Goal: Information Seeking & Learning: Learn about a topic

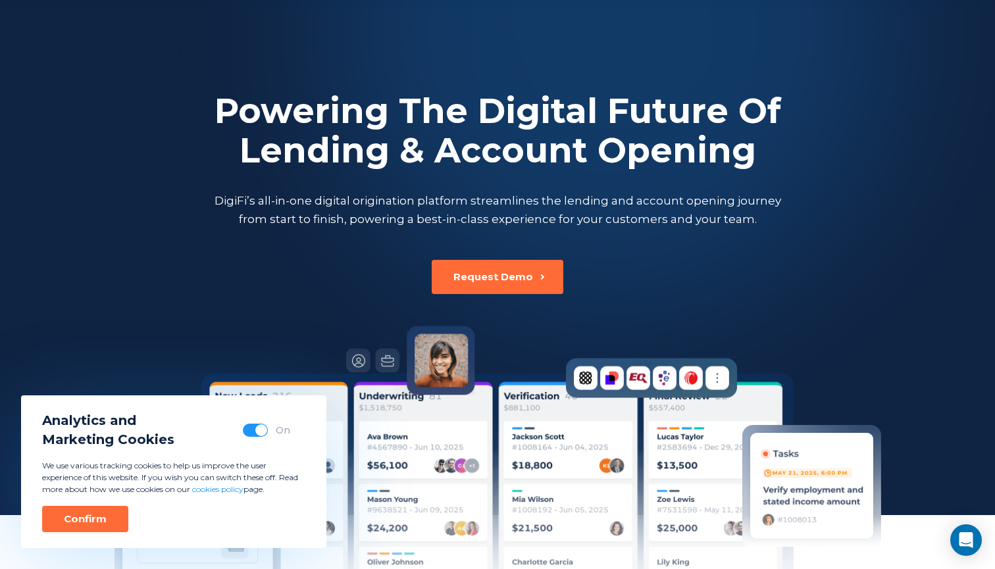
scroll to position [199, 0]
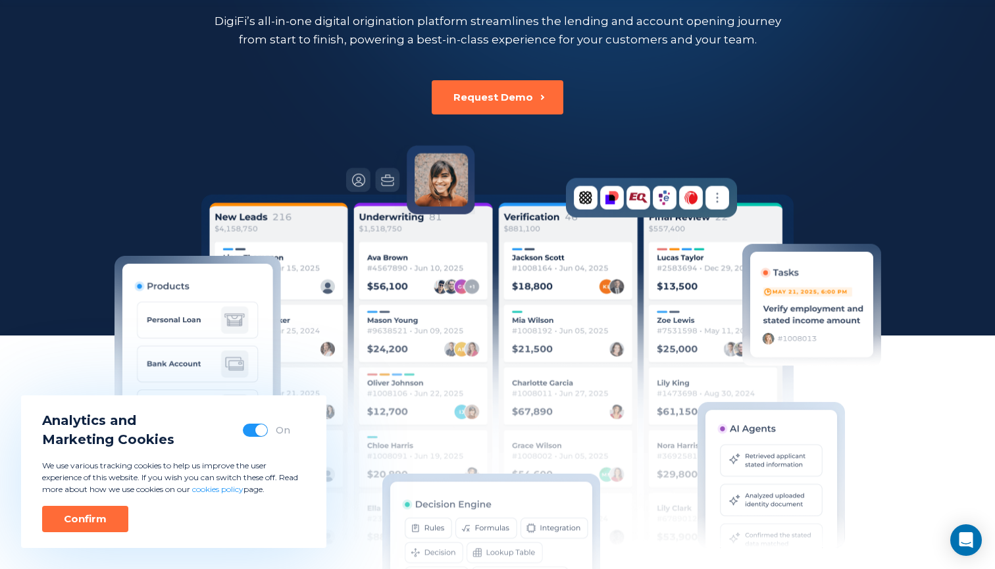
click at [251, 432] on button "button" at bounding box center [255, 430] width 25 height 13
click at [89, 522] on div "Confirm" at bounding box center [85, 518] width 43 height 13
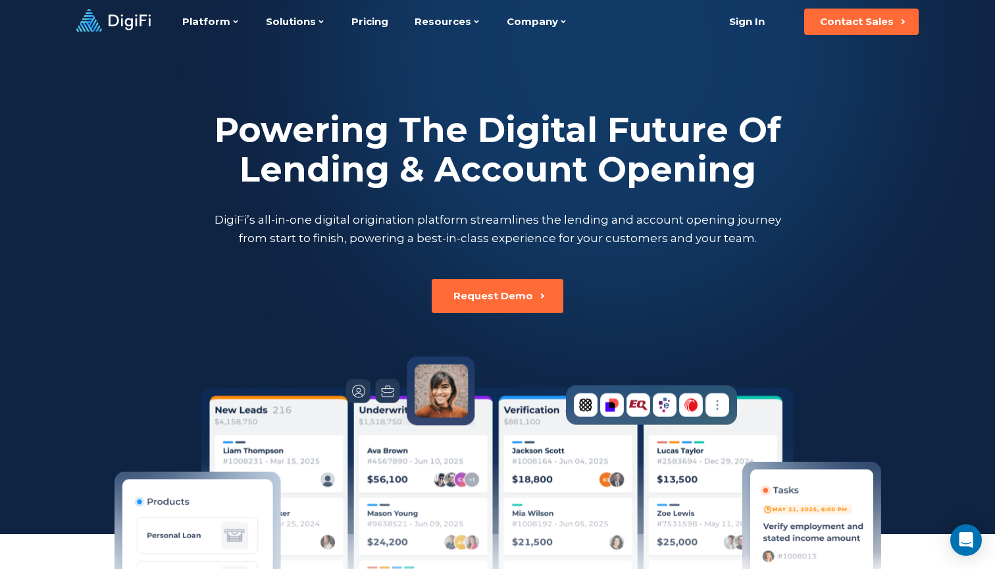
scroll to position [0, 0]
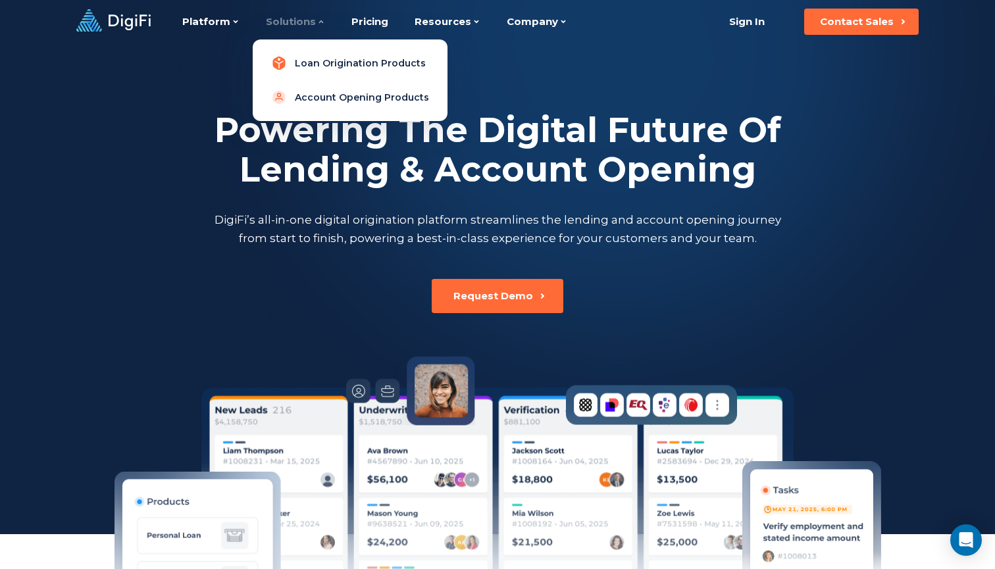
click at [329, 59] on link "Loan Origination Products" at bounding box center [350, 63] width 174 height 26
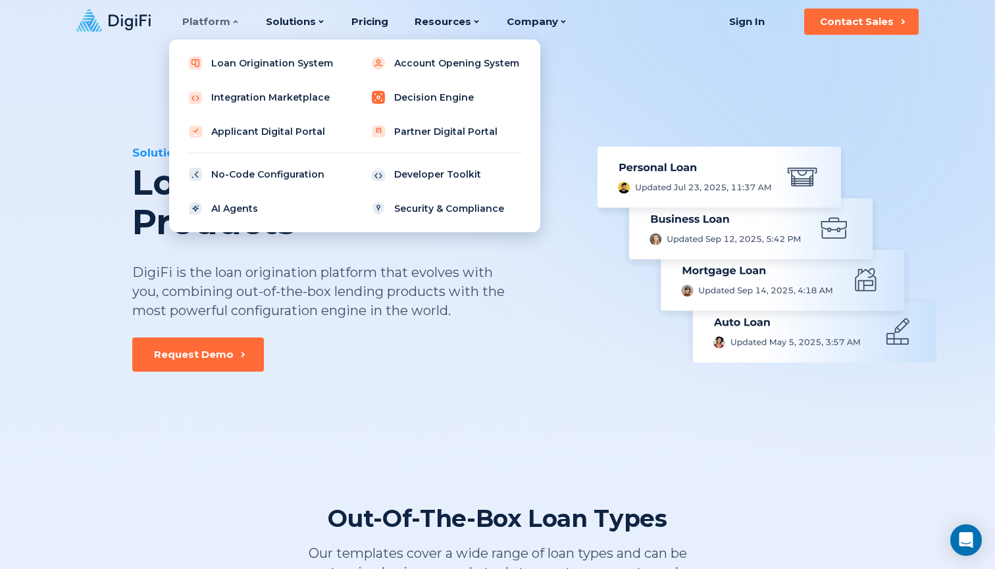
click at [392, 99] on link "Decision Engine" at bounding box center [445, 97] width 167 height 26
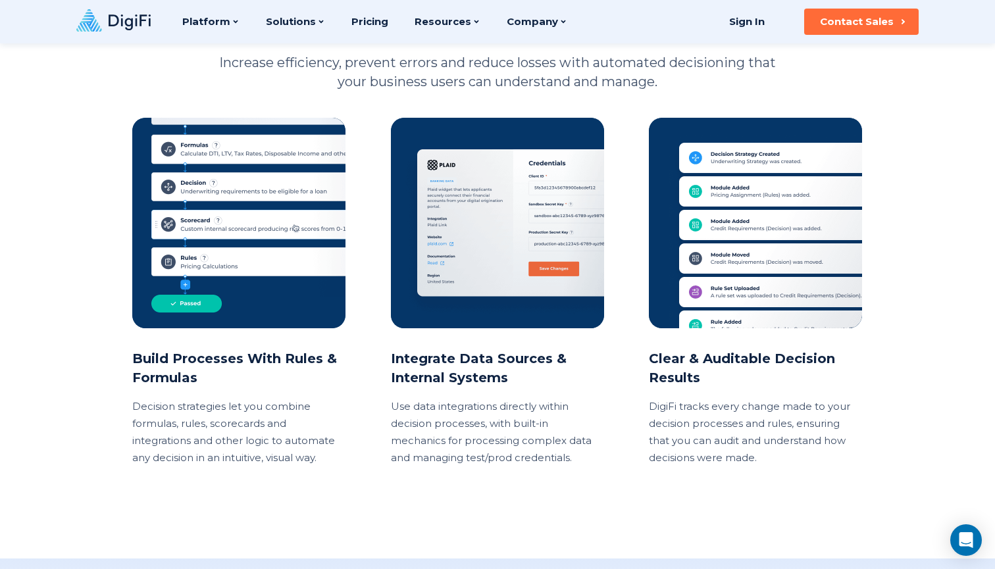
scroll to position [1201, 0]
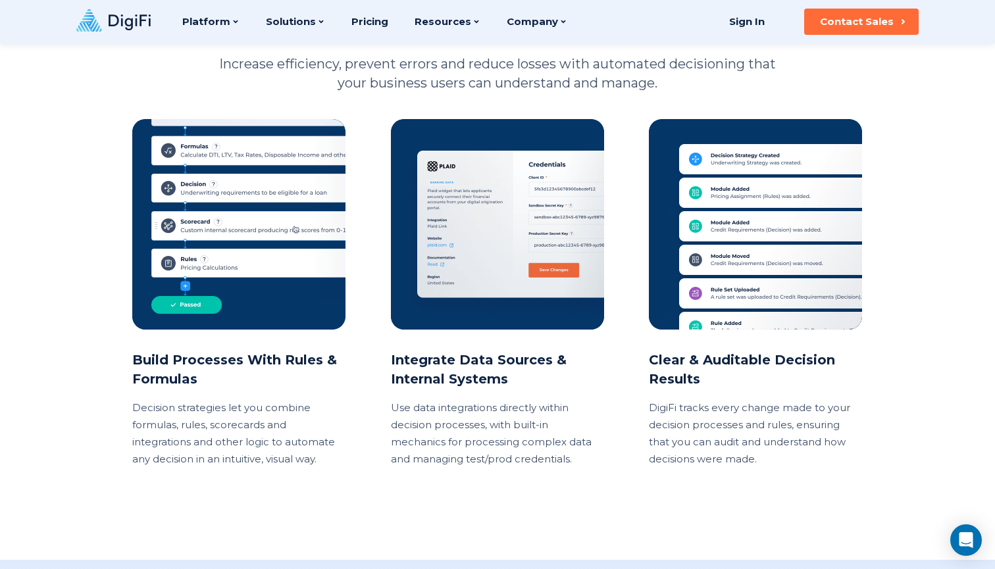
click at [486, 382] on h2 "Integrate Data Sources & Internal Systems" at bounding box center [498, 370] width 214 height 38
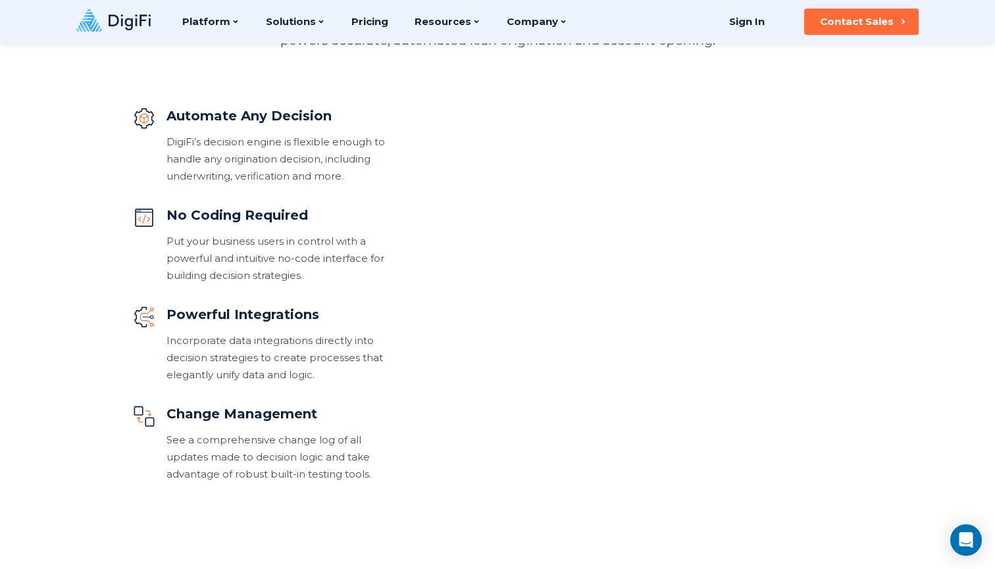
scroll to position [618, 0]
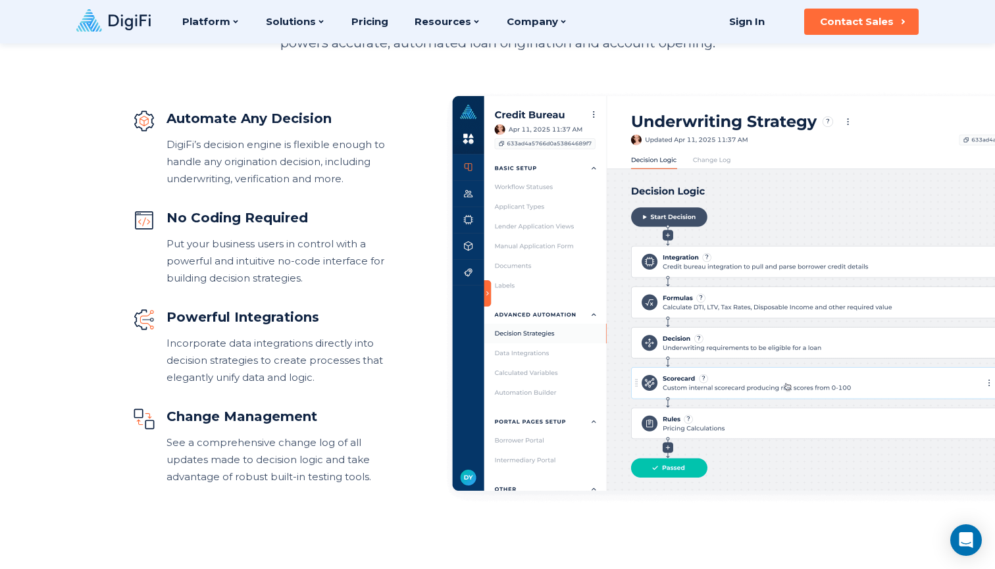
click at [301, 268] on div "Put your business users in control with a powerful and intuitive no-code interf…" at bounding box center [276, 261] width 221 height 51
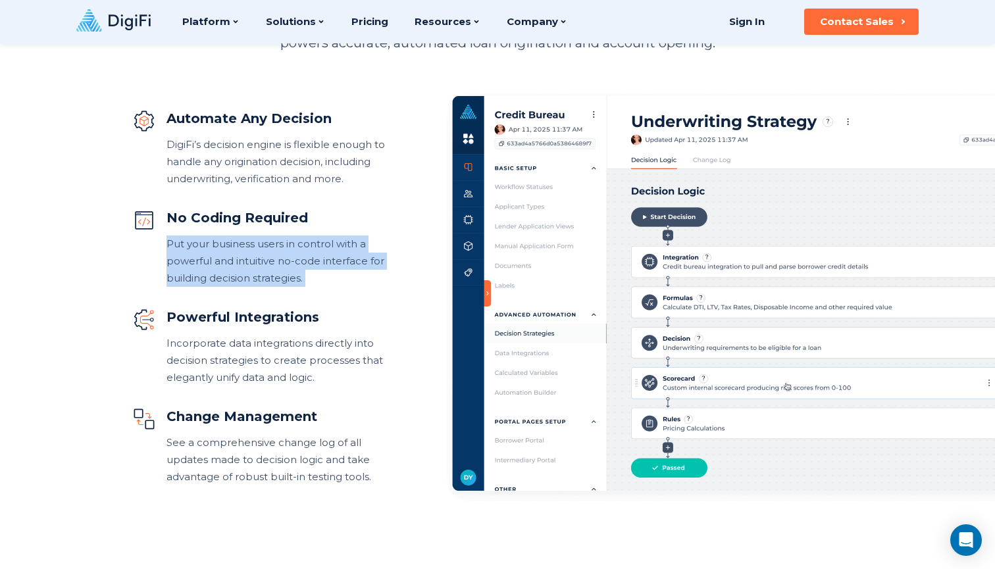
click at [301, 268] on div "Put your business users in control with a powerful and intuitive no-code interf…" at bounding box center [276, 261] width 221 height 51
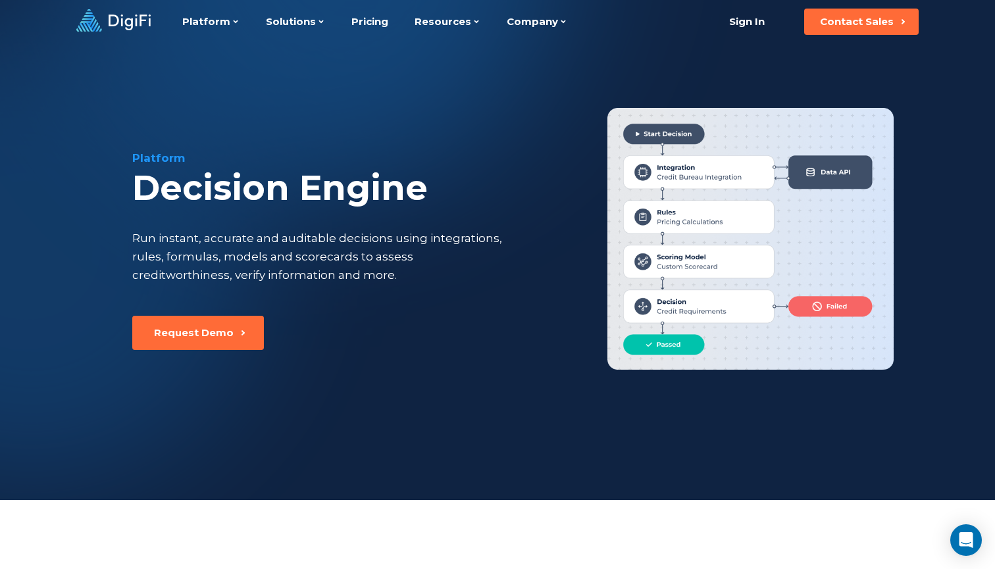
scroll to position [0, 0]
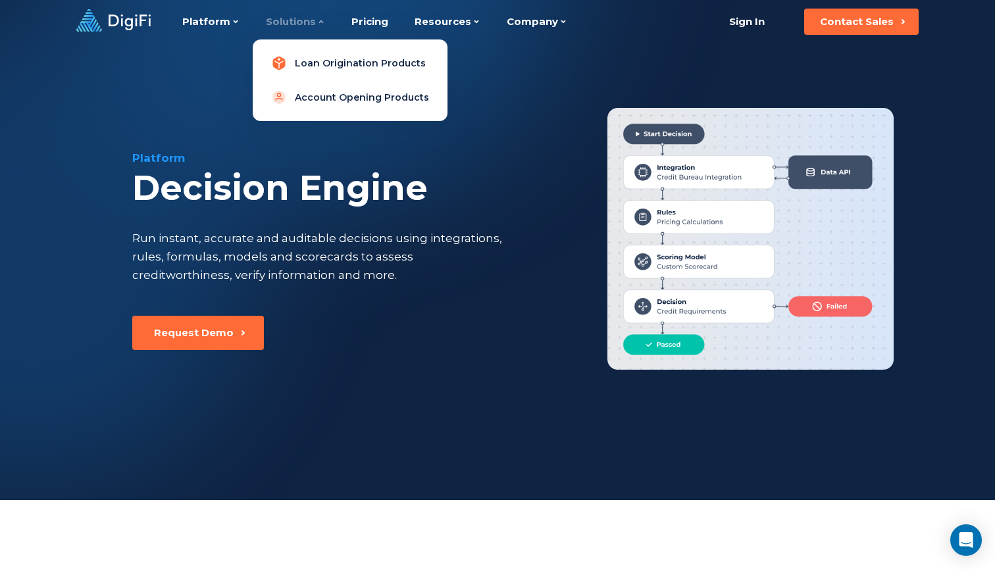
click at [310, 63] on link "Loan Origination Products" at bounding box center [350, 63] width 174 height 26
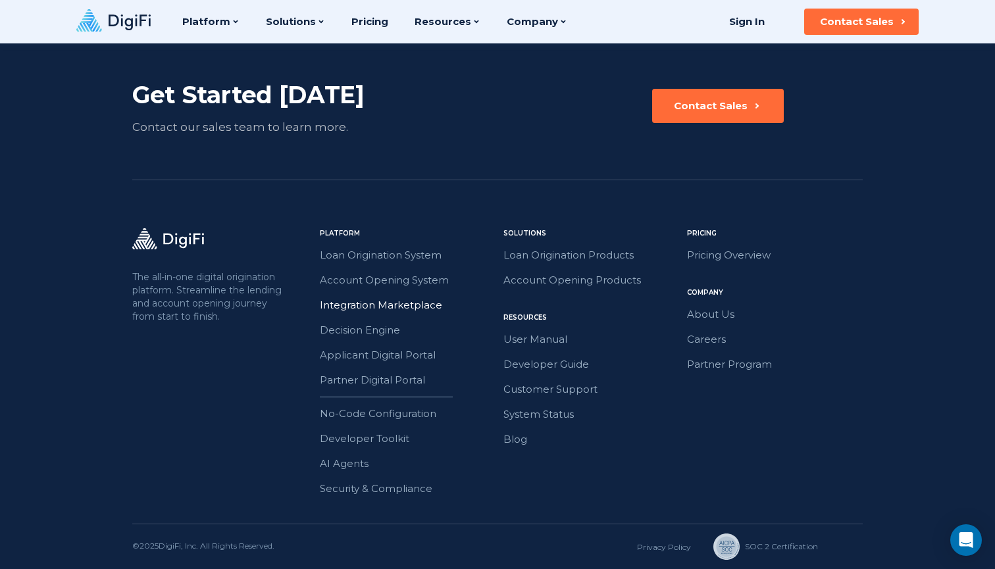
scroll to position [2196, 0]
click at [606, 143] on div "Get Started [DATE] Contact our sales team to learn more. Contact Sales" at bounding box center [497, 108] width 730 height 142
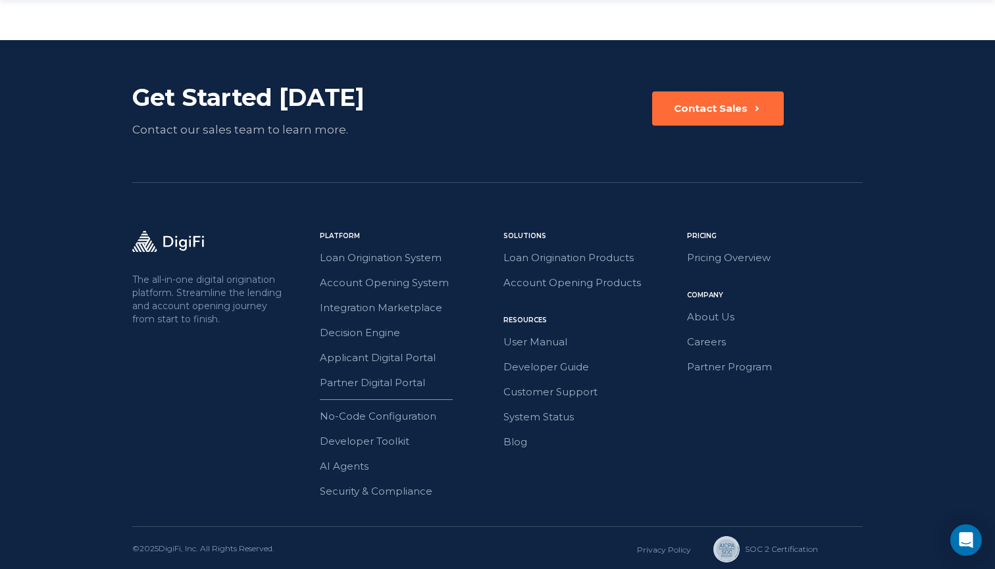
scroll to position [2195, 0]
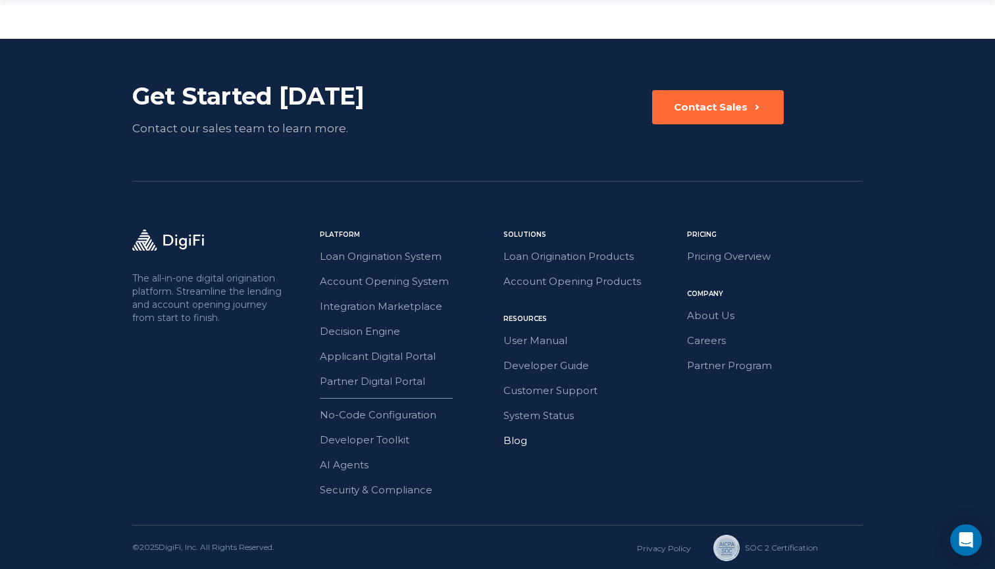
click at [514, 440] on link "Blog" at bounding box center [591, 440] width 176 height 17
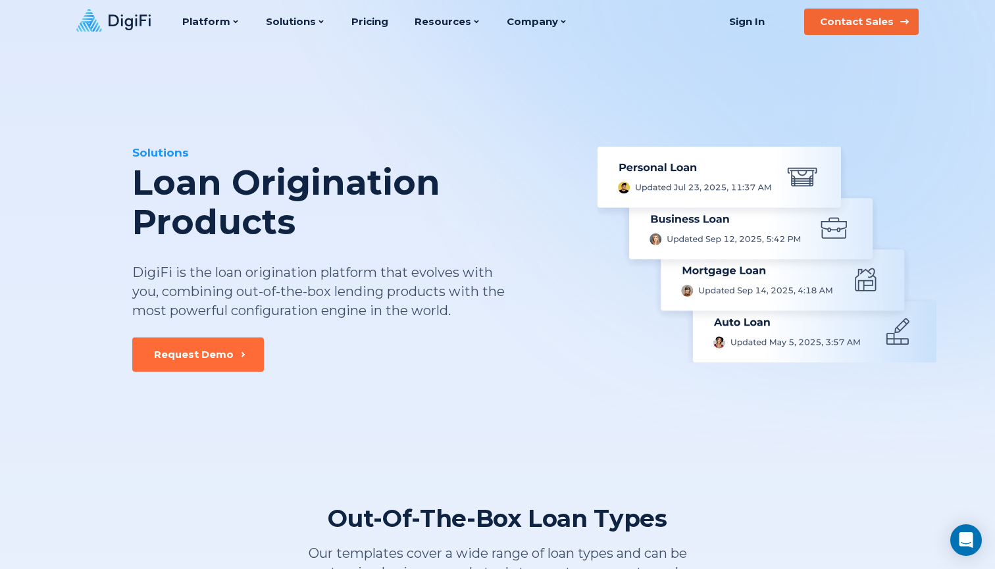
scroll to position [0, 0]
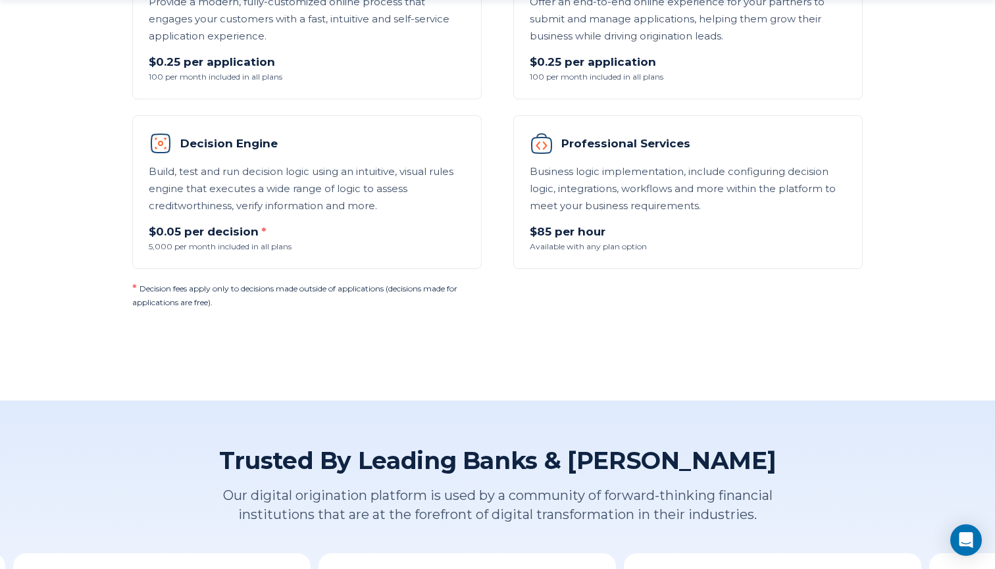
scroll to position [1105, 0]
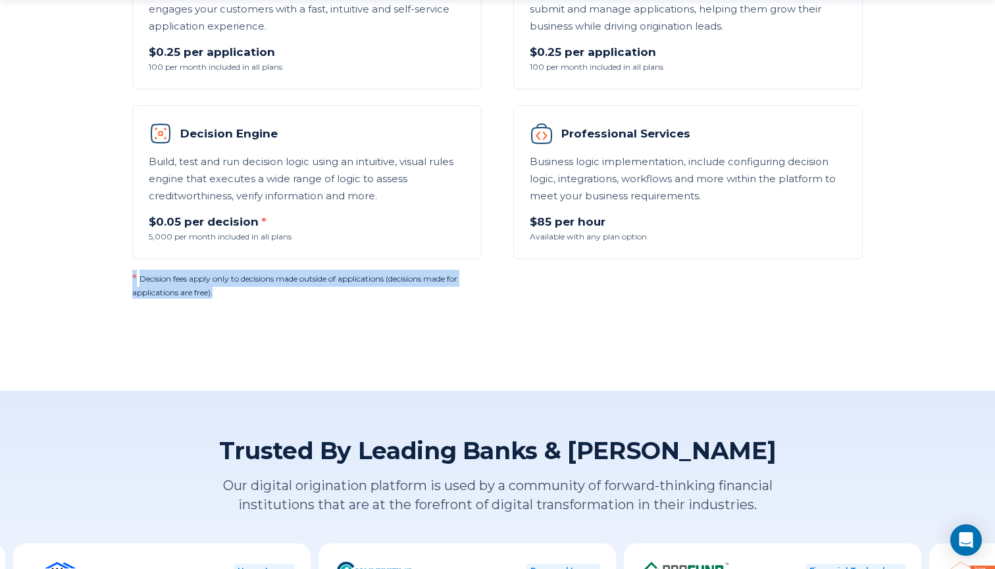
drag, startPoint x: 236, startPoint y: 290, endPoint x: 128, endPoint y: 276, distance: 108.9
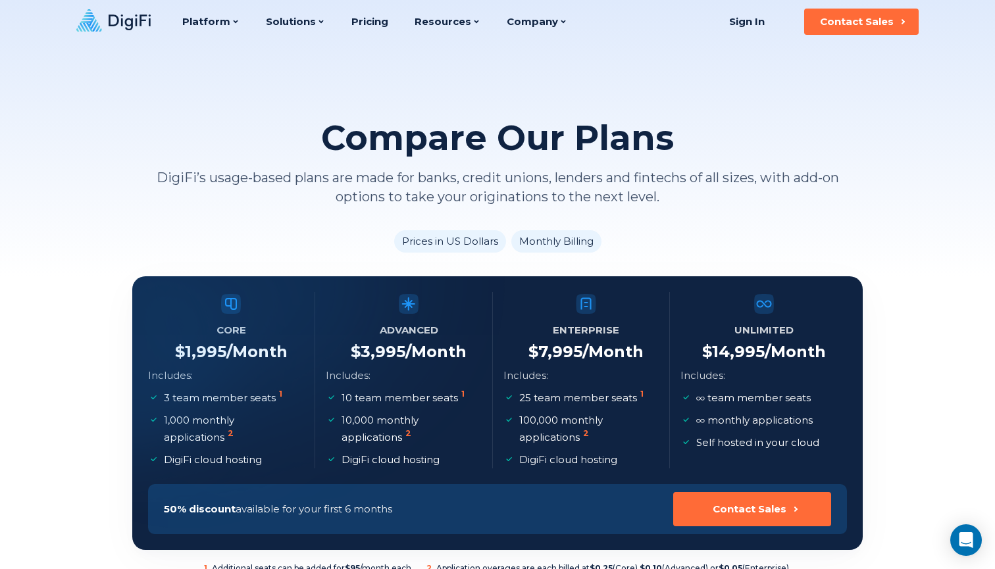
scroll to position [0, 0]
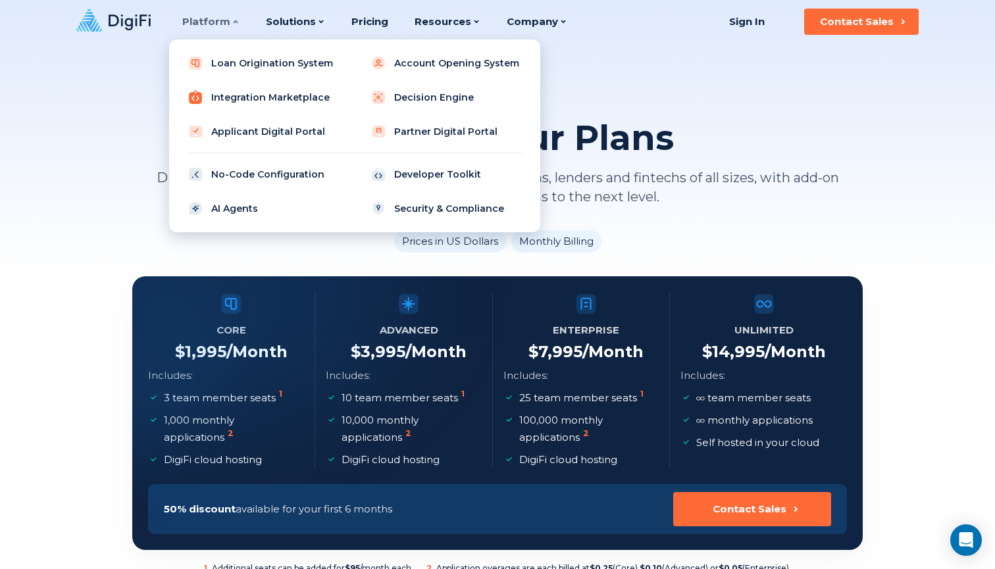
click at [255, 101] on link "Integration Marketplace" at bounding box center [263, 97] width 167 height 26
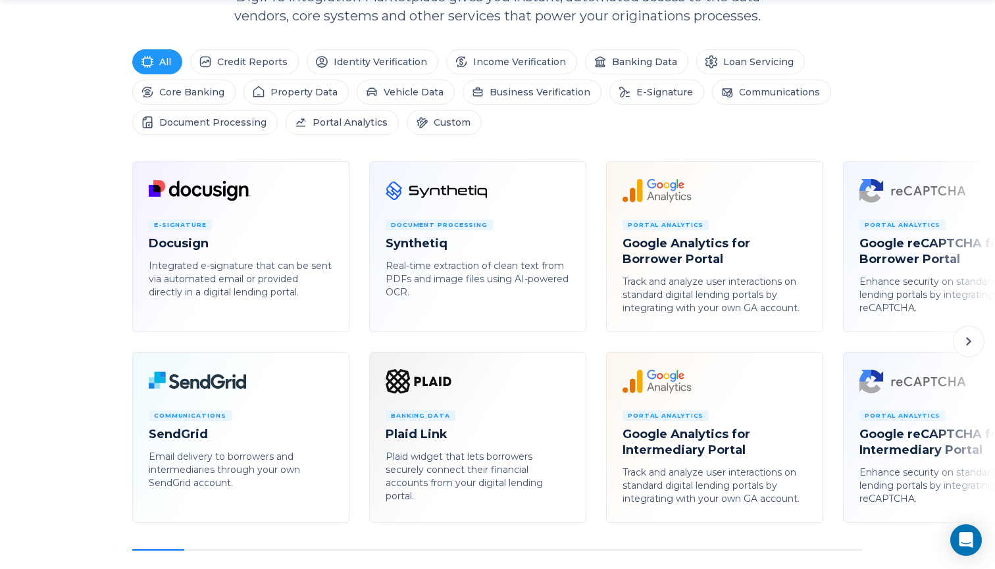
scroll to position [658, 0]
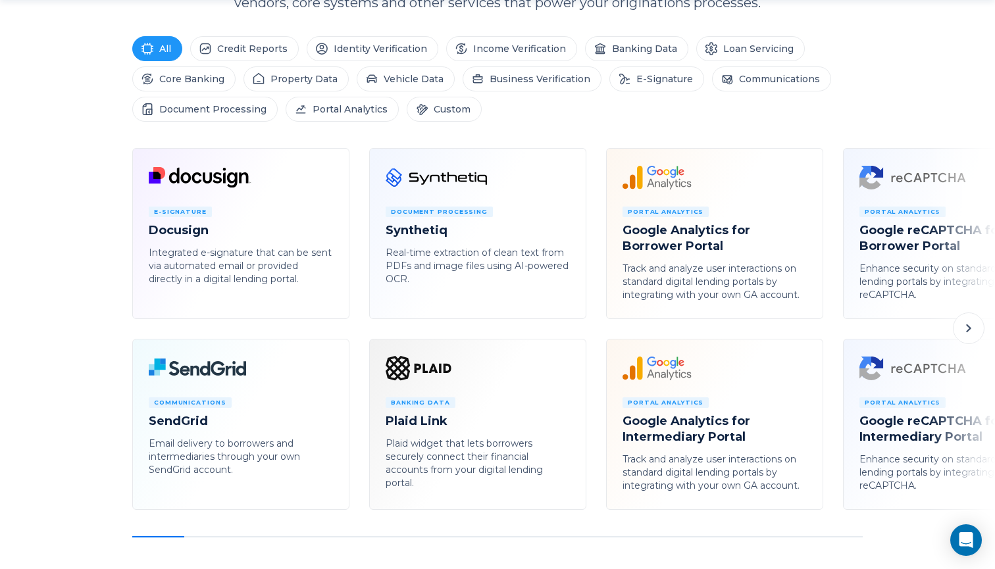
click at [970, 326] on icon at bounding box center [968, 328] width 16 height 16
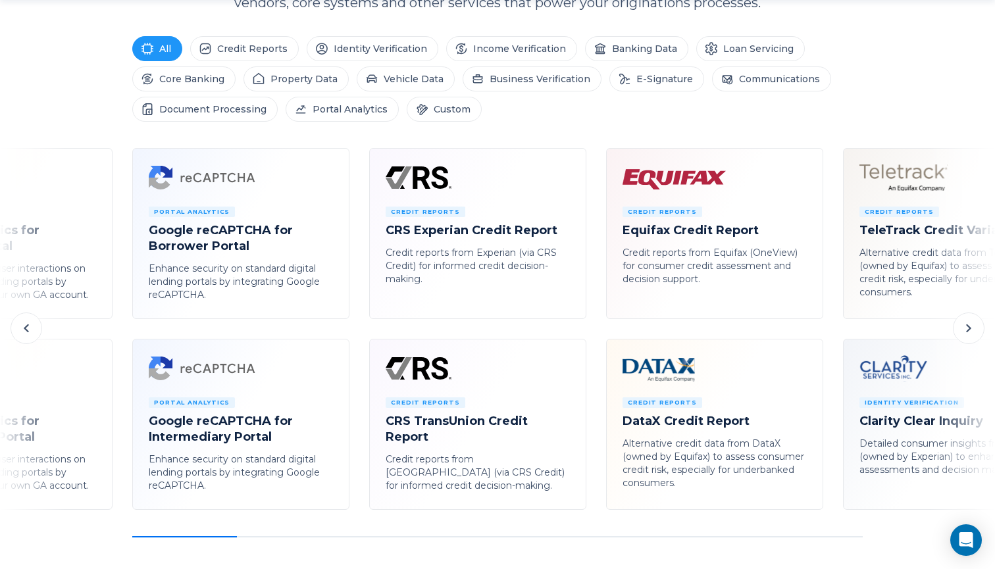
click at [970, 326] on icon at bounding box center [968, 328] width 16 height 16
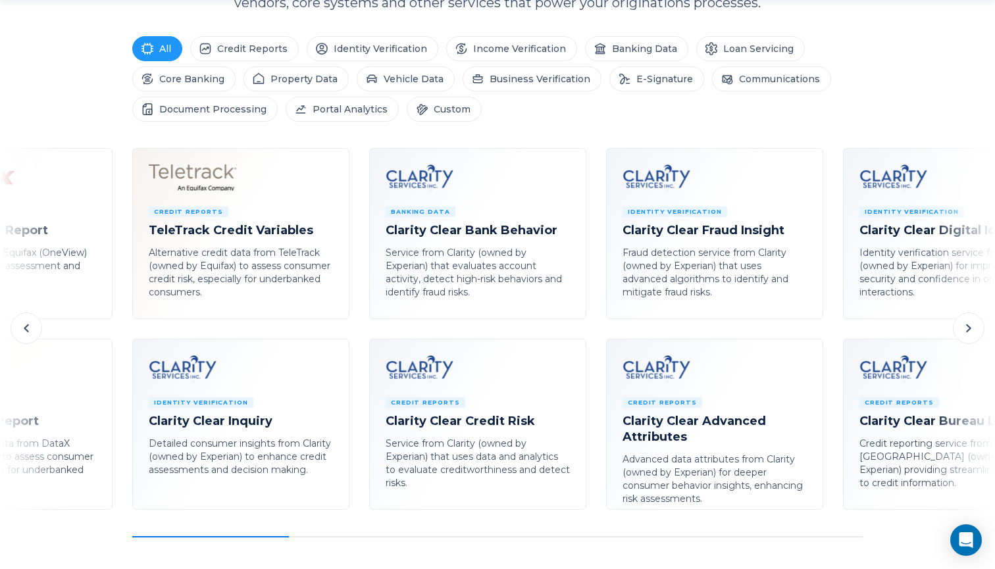
click at [970, 326] on icon at bounding box center [968, 328] width 16 height 16
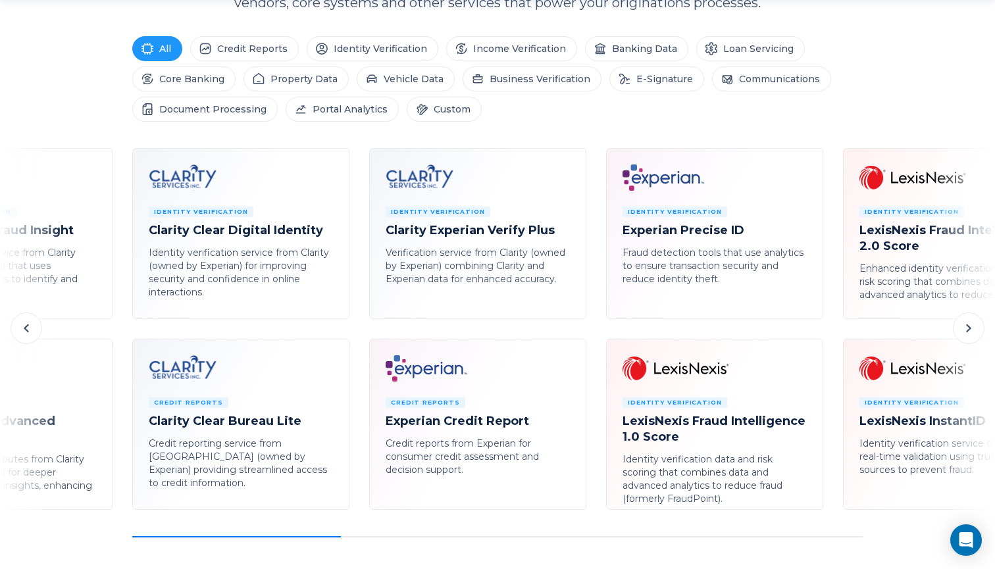
click at [970, 326] on icon at bounding box center [968, 328] width 16 height 16
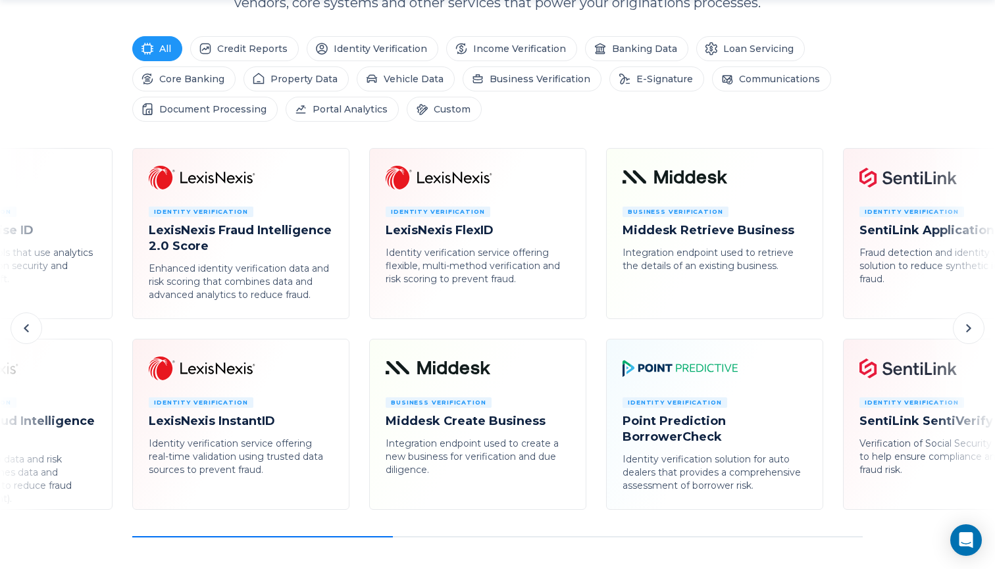
click at [970, 326] on icon at bounding box center [968, 328] width 16 height 16
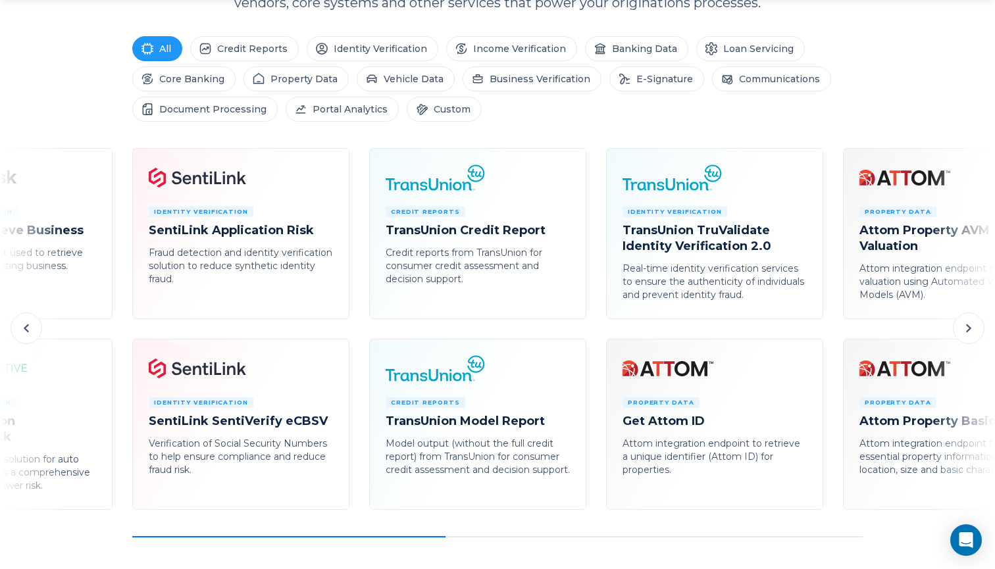
click at [970, 326] on icon at bounding box center [968, 328] width 16 height 16
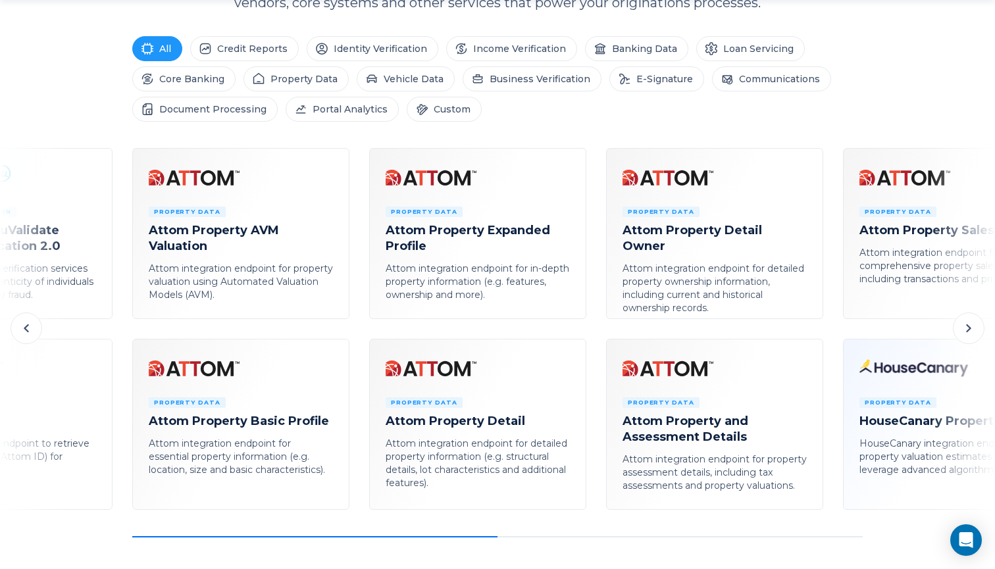
click at [970, 326] on icon at bounding box center [968, 328] width 16 height 16
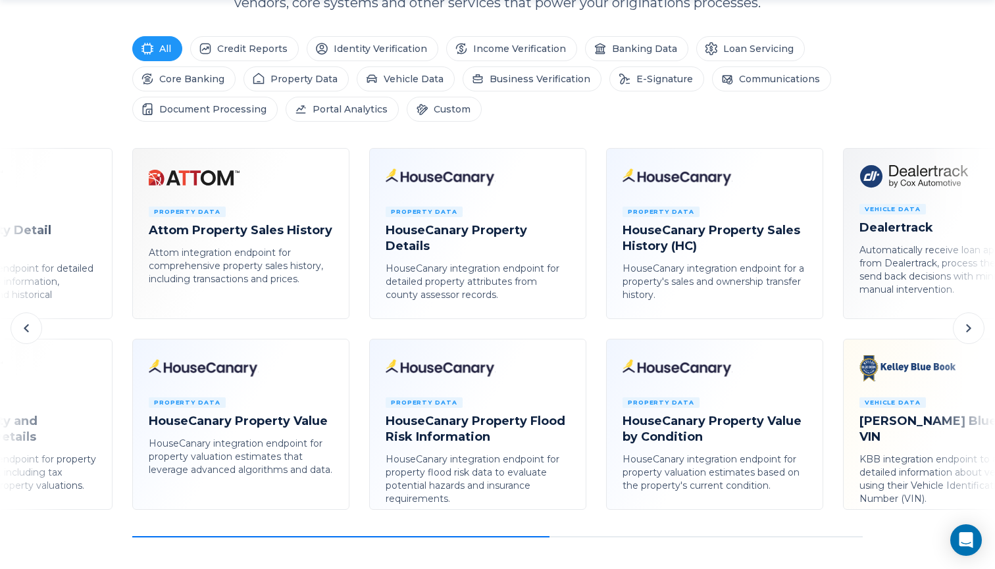
click at [970, 326] on icon at bounding box center [968, 328] width 16 height 16
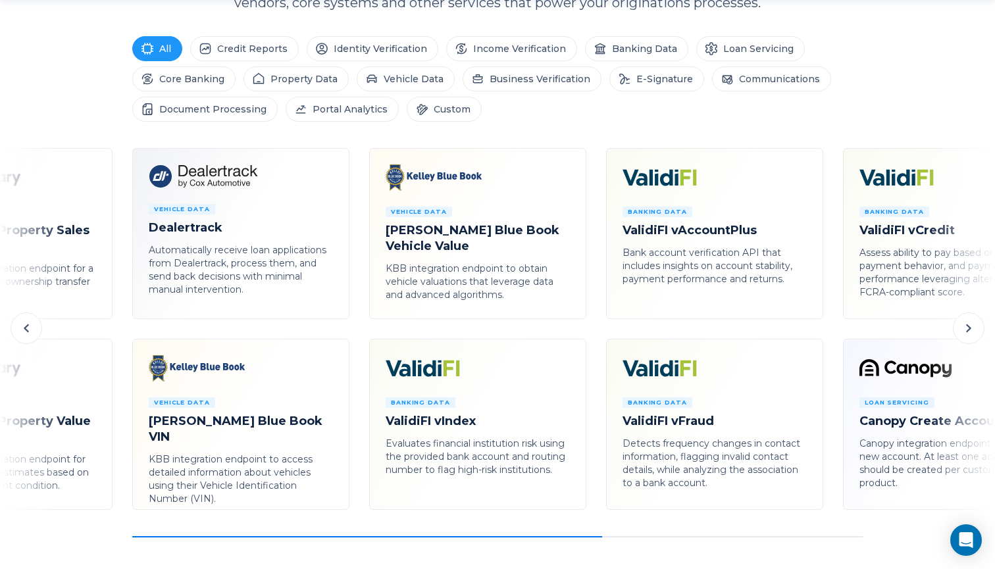
click at [970, 326] on icon at bounding box center [968, 328] width 16 height 16
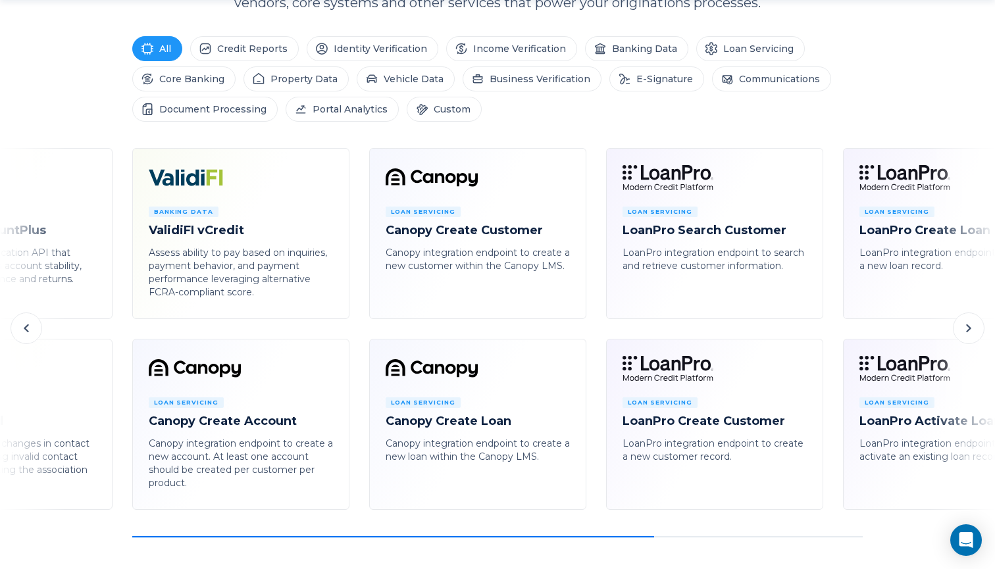
click at [970, 326] on icon at bounding box center [968, 328] width 16 height 16
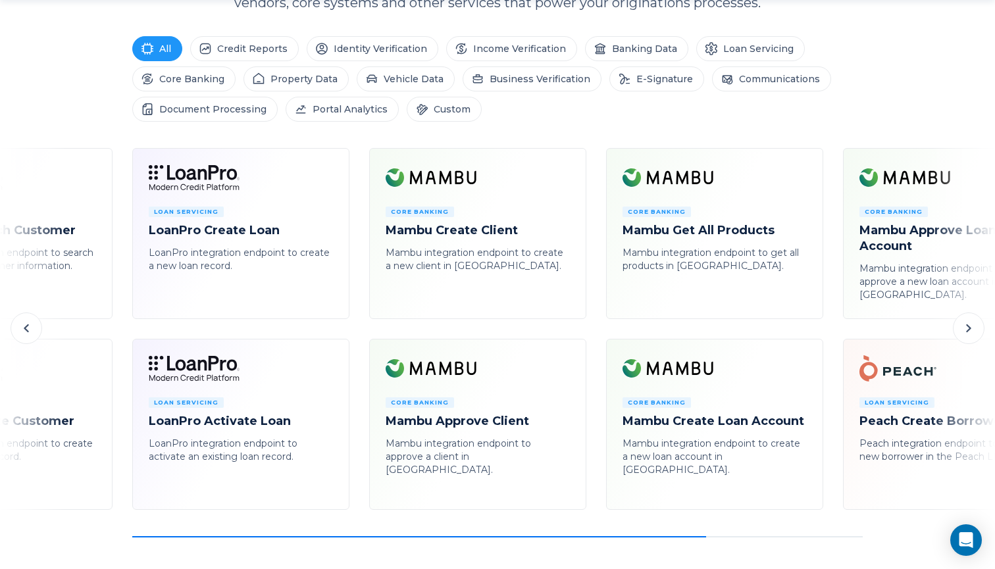
click at [970, 326] on icon at bounding box center [968, 328] width 16 height 16
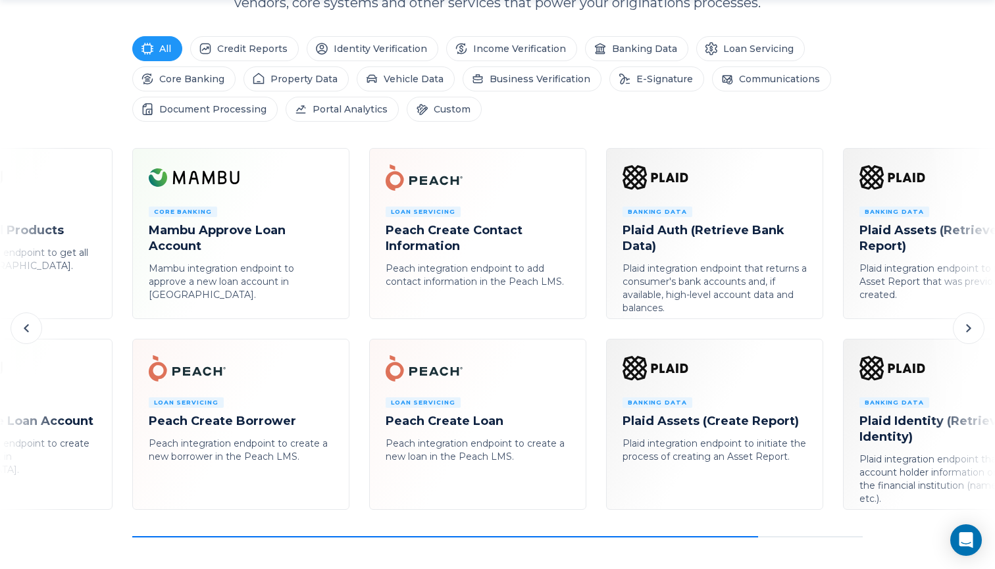
click at [970, 326] on icon at bounding box center [968, 328] width 16 height 16
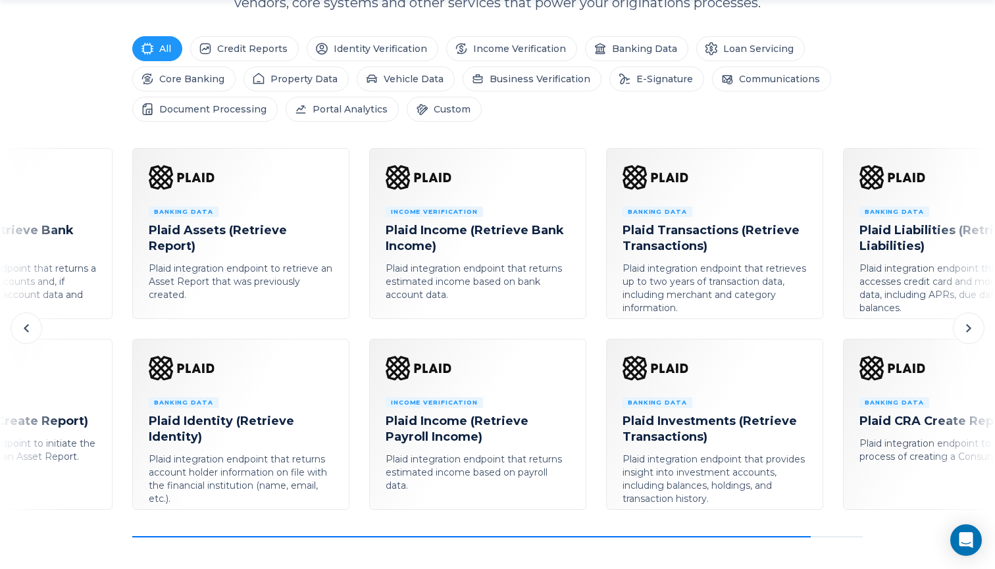
click at [970, 326] on icon at bounding box center [968, 328] width 16 height 16
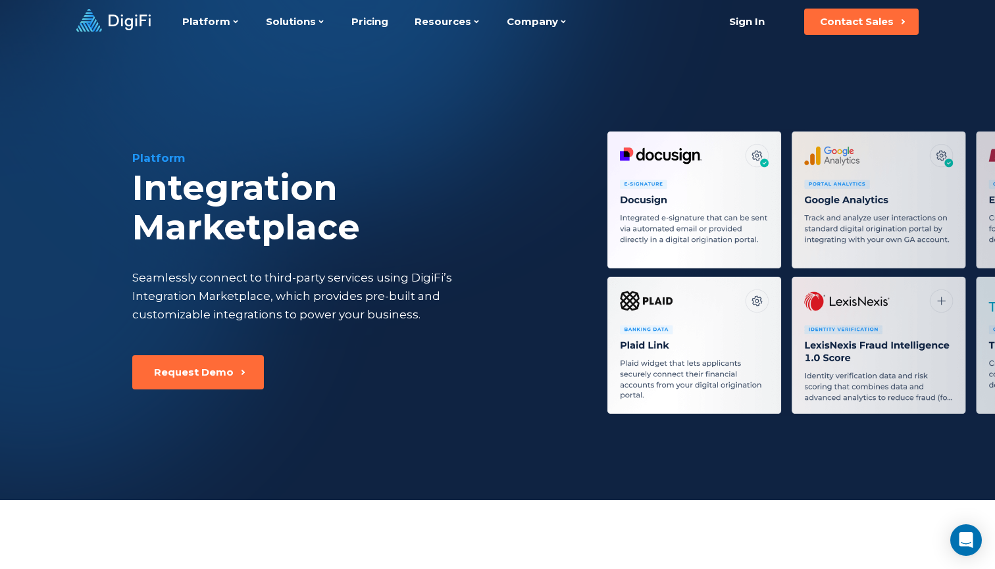
scroll to position [0, 0]
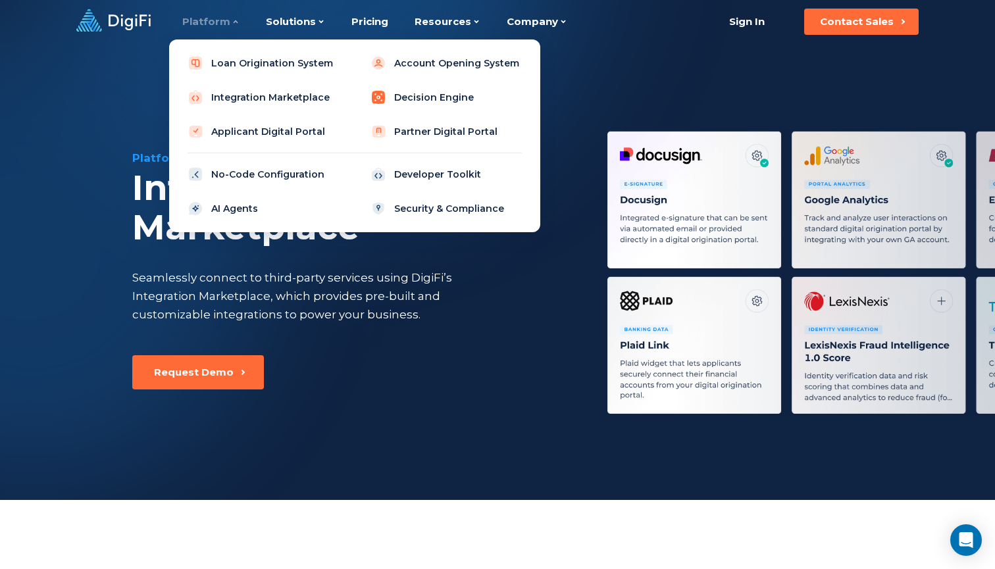
click at [421, 98] on link "Decision Engine" at bounding box center [445, 97] width 167 height 26
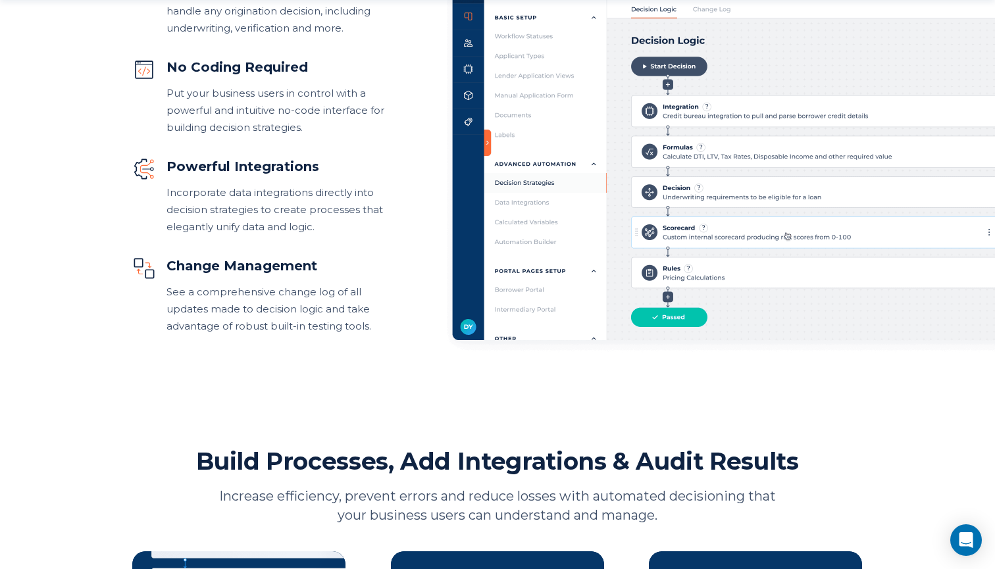
scroll to position [770, 0]
click at [712, 156] on img at bounding box center [768, 146] width 643 height 416
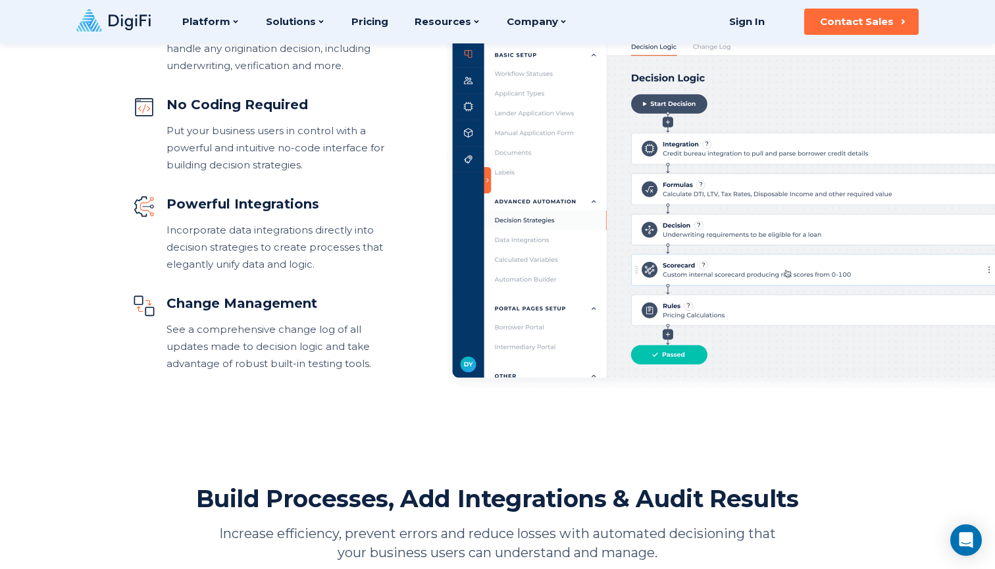
scroll to position [732, 0]
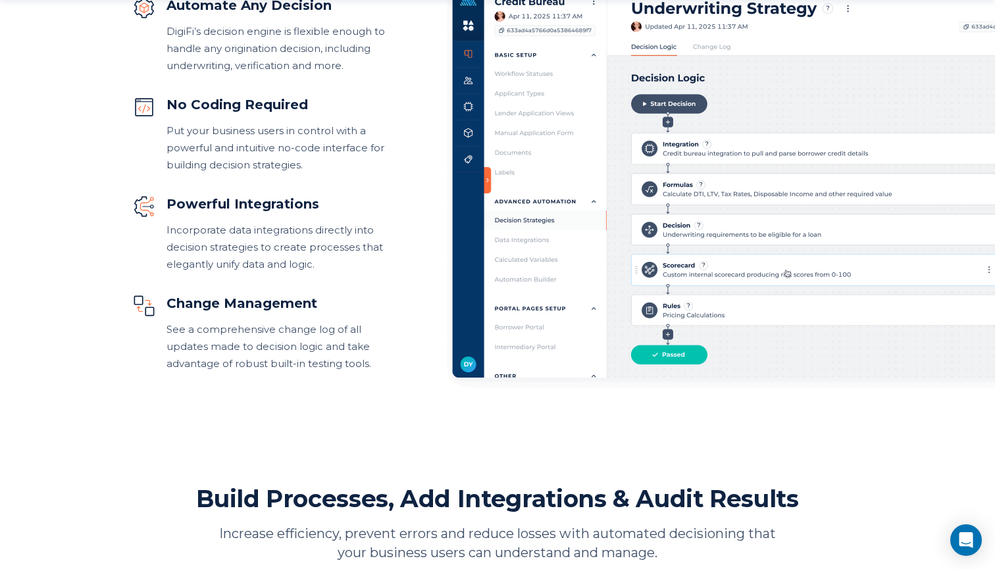
click at [723, 193] on img at bounding box center [768, 184] width 643 height 416
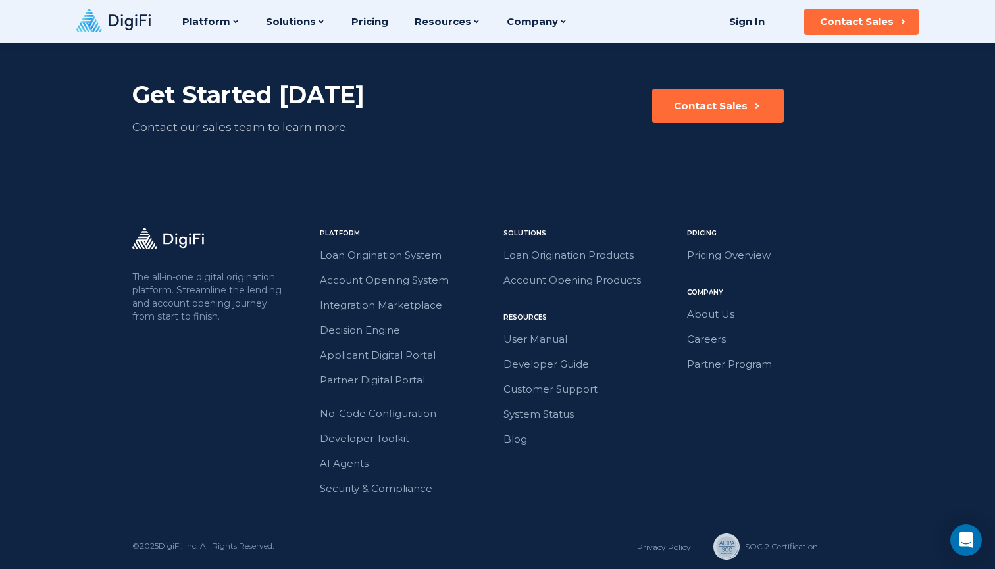
scroll to position [2331, 0]
click at [396, 330] on link "Decision Engine" at bounding box center [408, 330] width 176 height 17
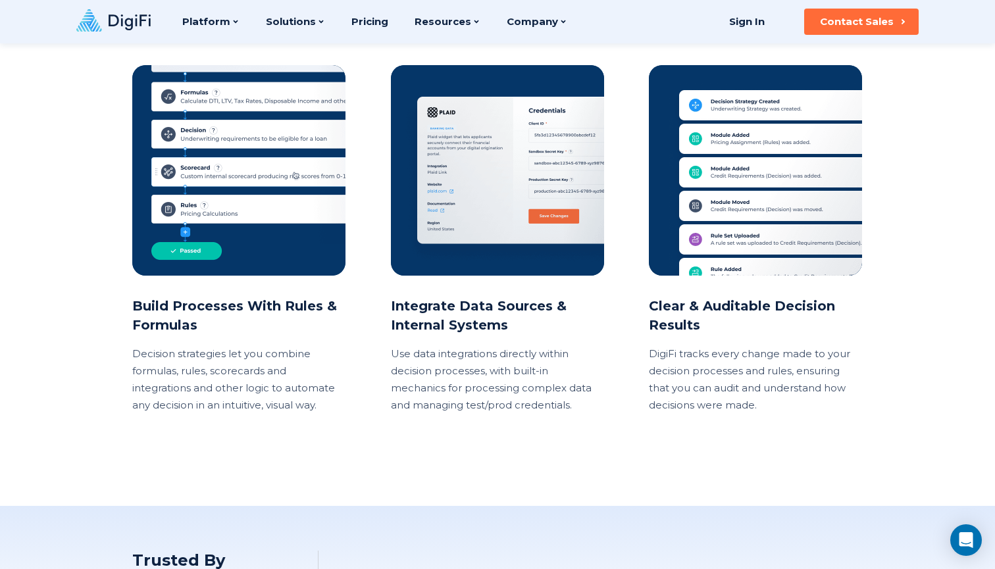
scroll to position [1253, 0]
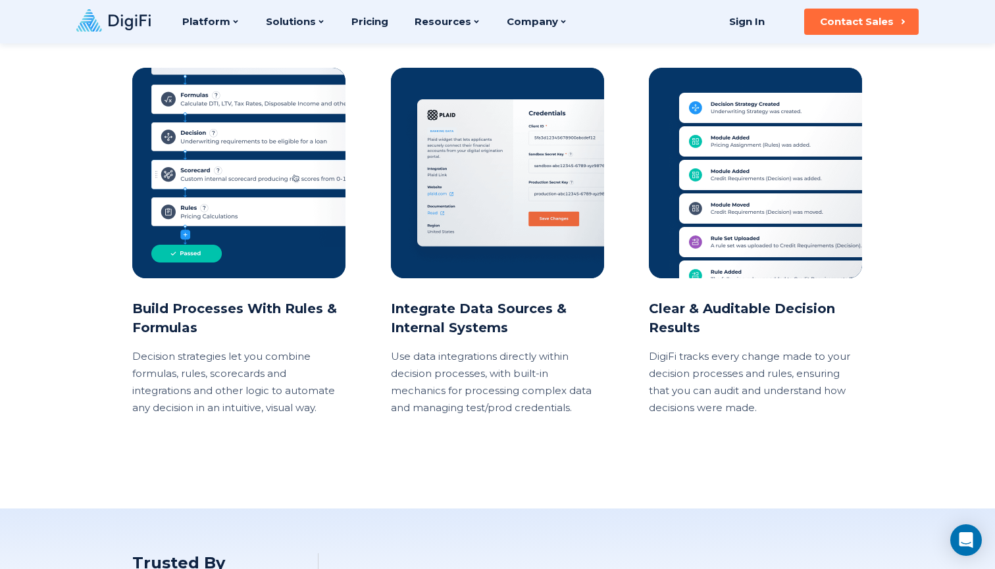
click at [739, 310] on h2 "Clear & Auditable Decision Results" at bounding box center [756, 318] width 214 height 38
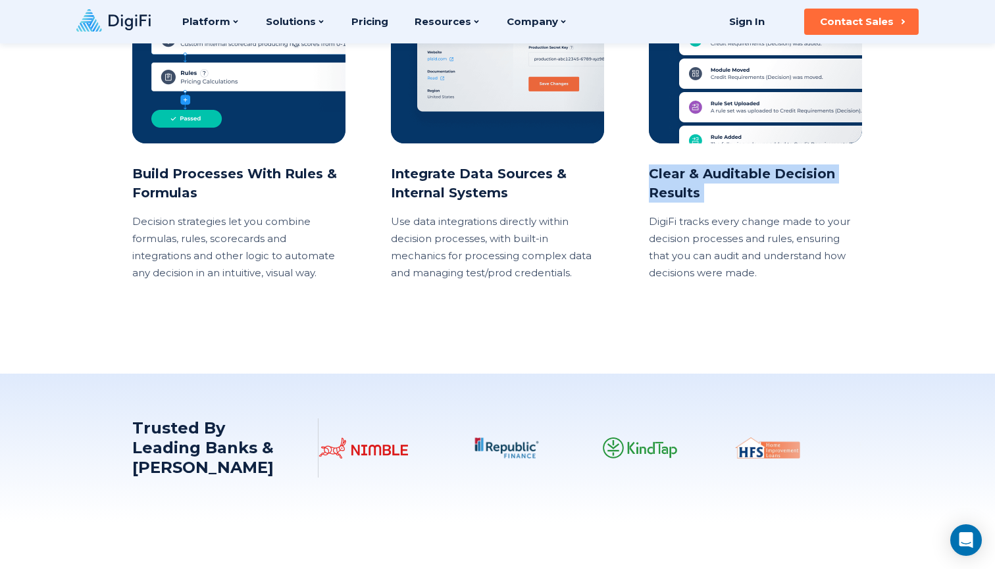
scroll to position [1378, 0]
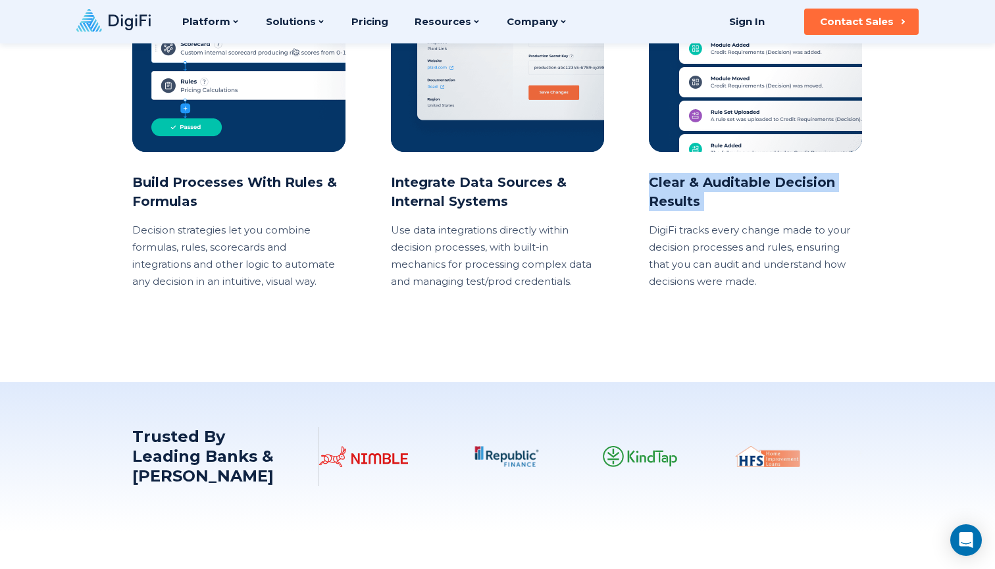
click at [808, 198] on h2 "Clear & Auditable Decision Results" at bounding box center [756, 192] width 214 height 38
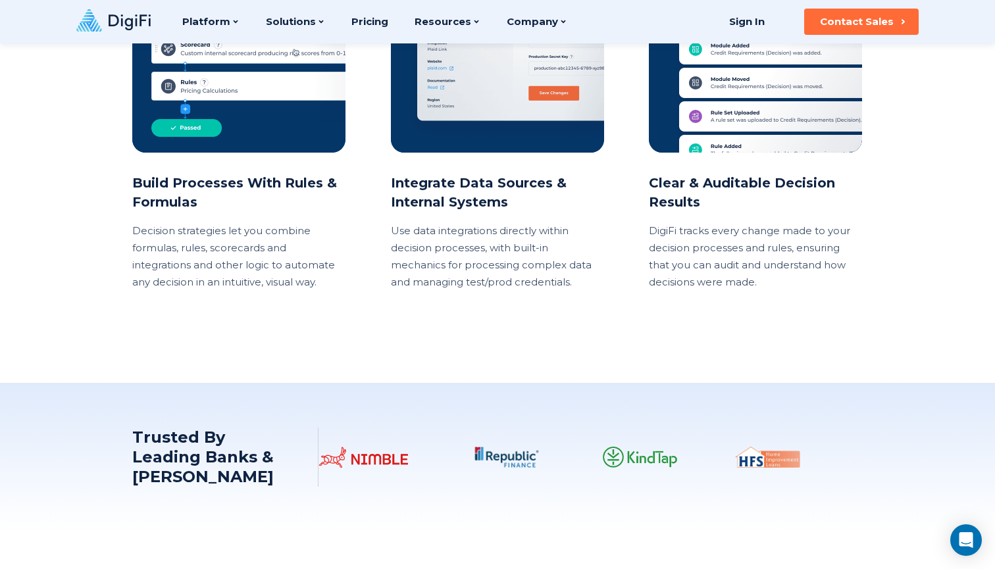
click at [808, 198] on h2 "Clear & Auditable Decision Results" at bounding box center [756, 193] width 214 height 38
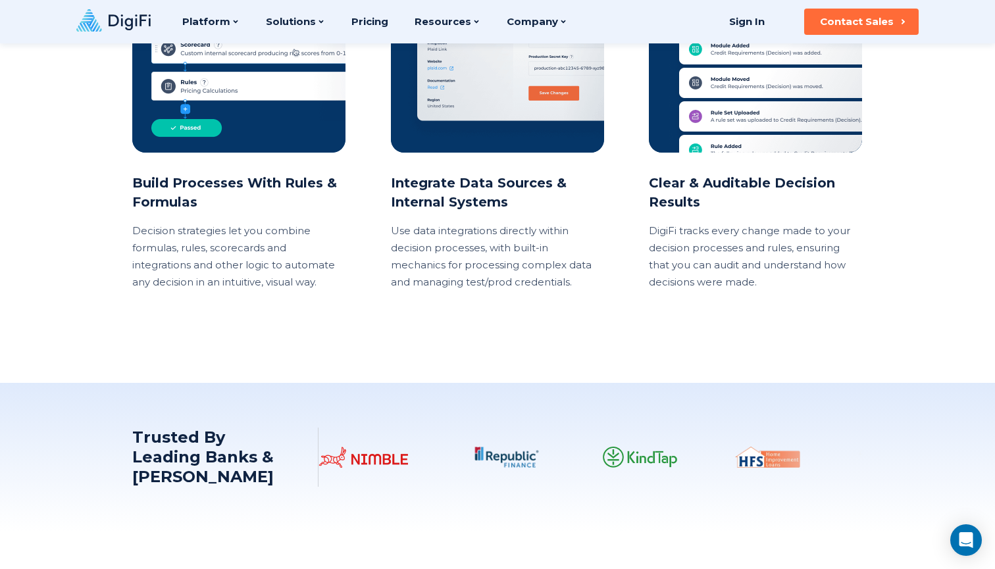
click at [808, 198] on h2 "Clear & Auditable Decision Results" at bounding box center [756, 193] width 214 height 38
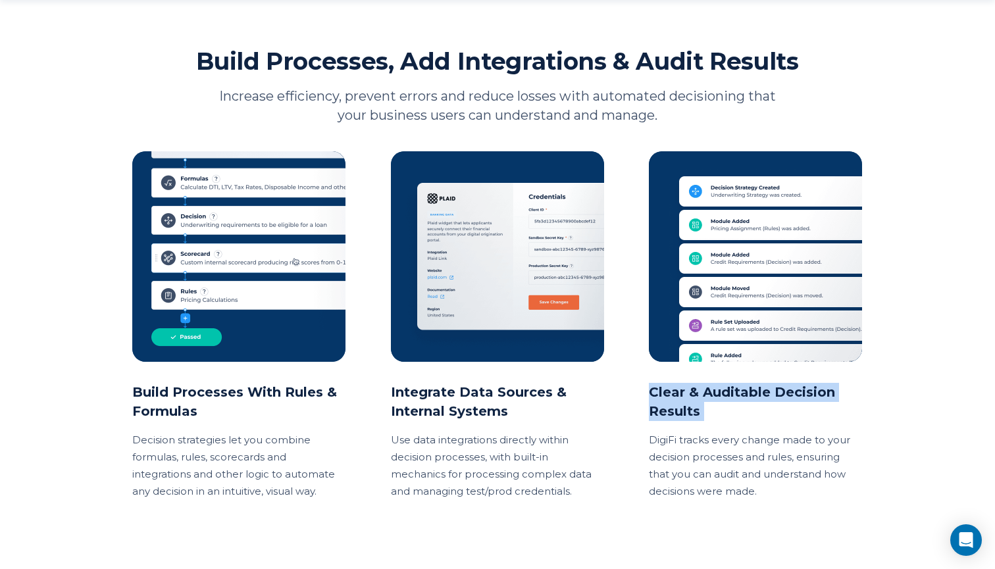
scroll to position [1173, 0]
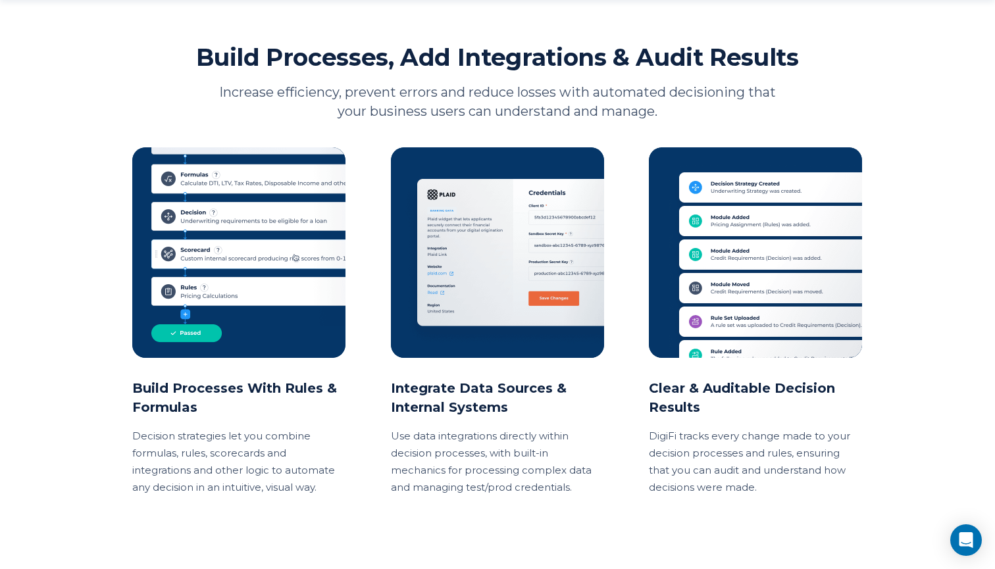
click at [502, 411] on h2 "Integrate Data Sources & Internal Systems" at bounding box center [498, 398] width 214 height 38
click at [688, 401] on h2 "Clear & Auditable Decision Results" at bounding box center [756, 398] width 214 height 38
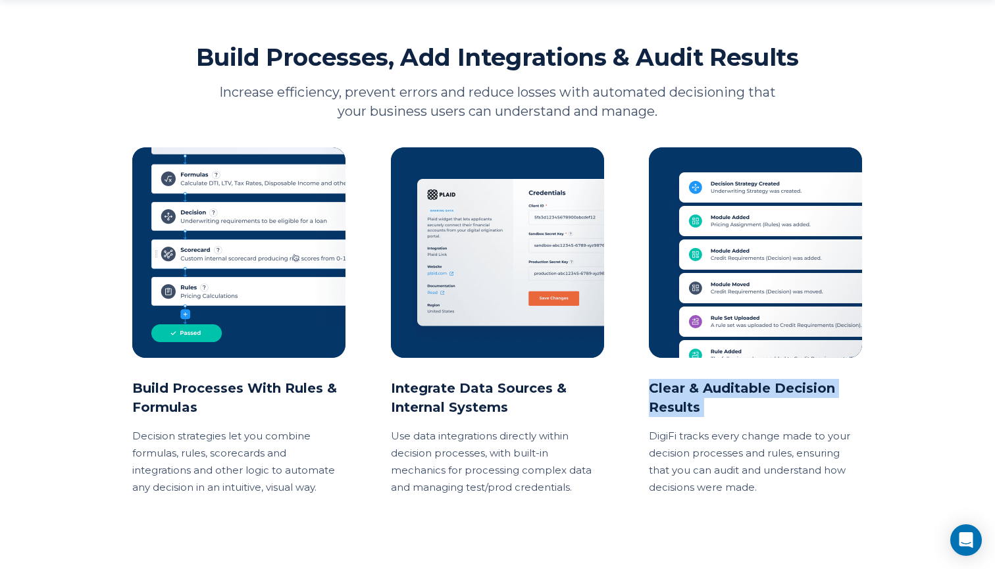
click at [688, 401] on h2 "Clear & Auditable Decision Results" at bounding box center [756, 398] width 214 height 38
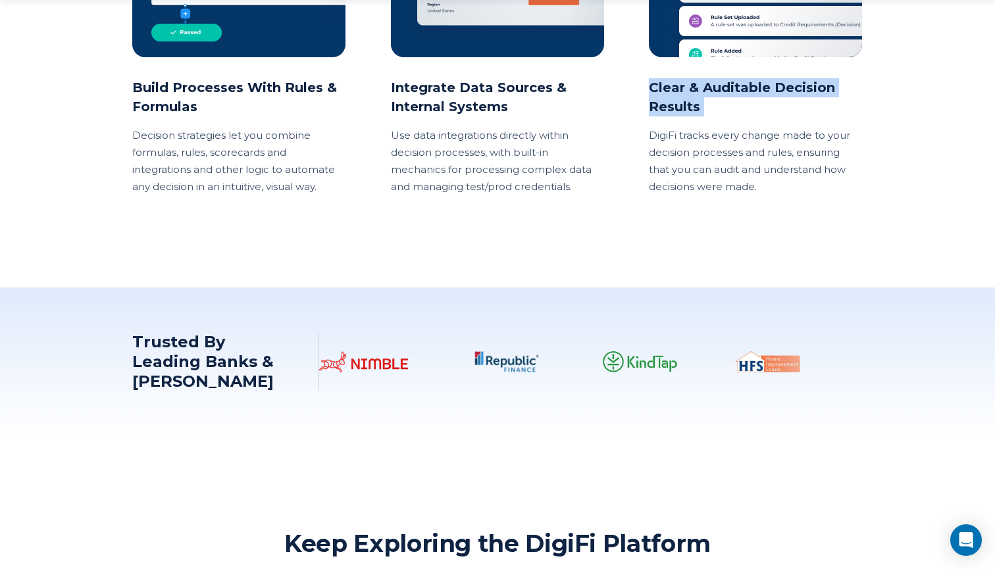
scroll to position [1474, 0]
click at [780, 166] on p "DigiFi tracks every change made to your decision processes and rules, ensuring …" at bounding box center [756, 161] width 214 height 68
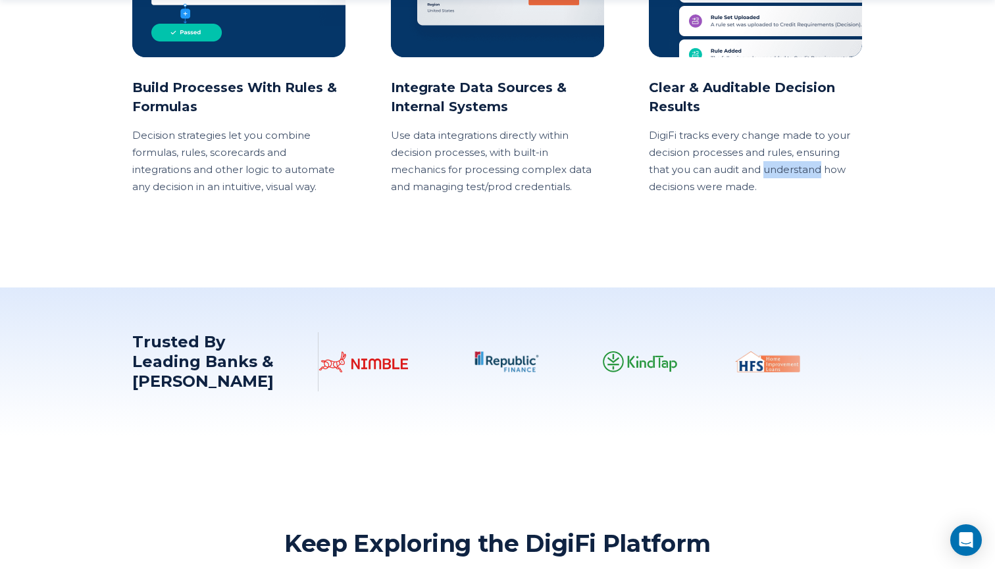
click at [780, 166] on p "DigiFi tracks every change made to your decision processes and rules, ensuring …" at bounding box center [756, 161] width 214 height 68
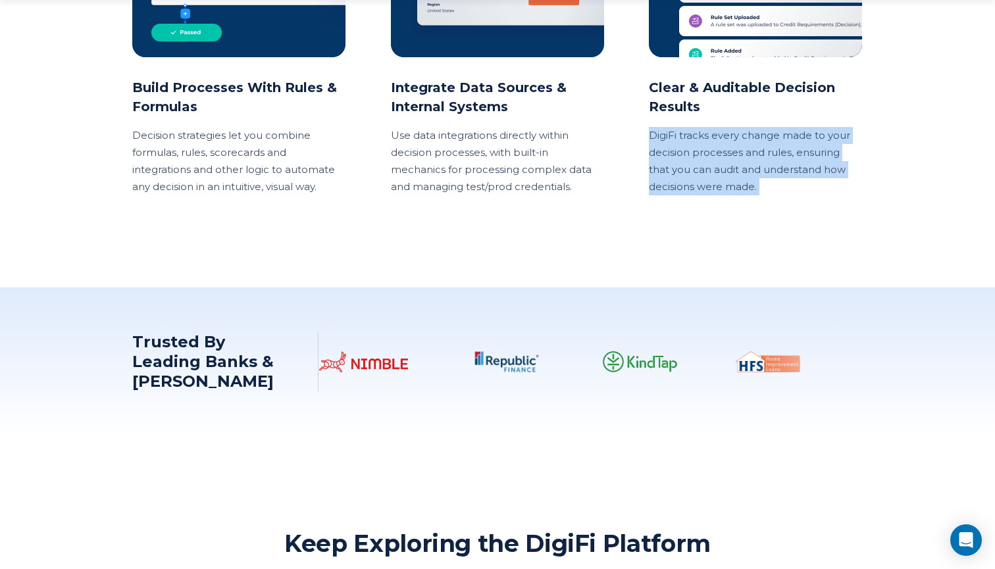
click at [780, 166] on p "DigiFi tracks every change made to your decision processes and rules, ensuring …" at bounding box center [756, 161] width 214 height 68
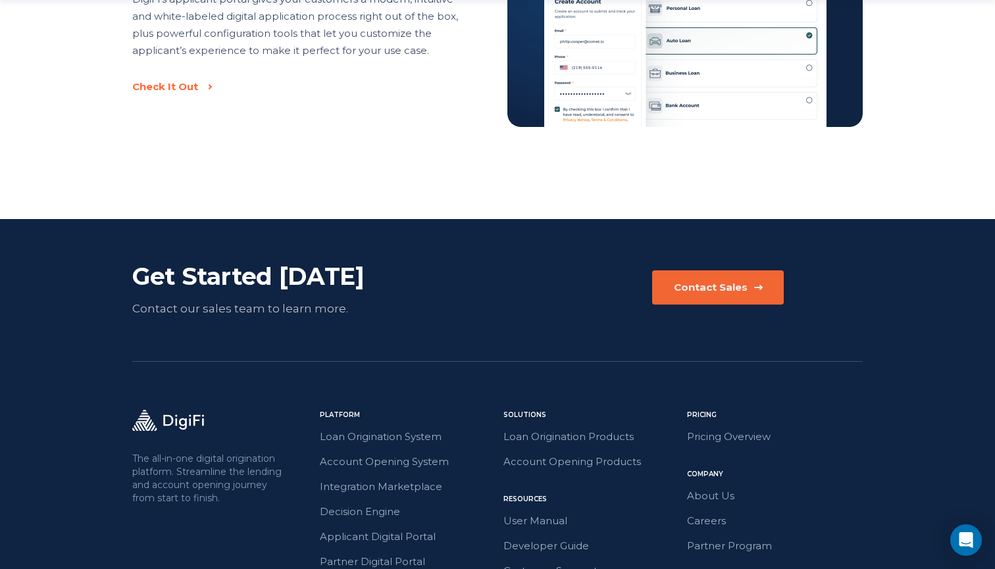
scroll to position [2210, 0]
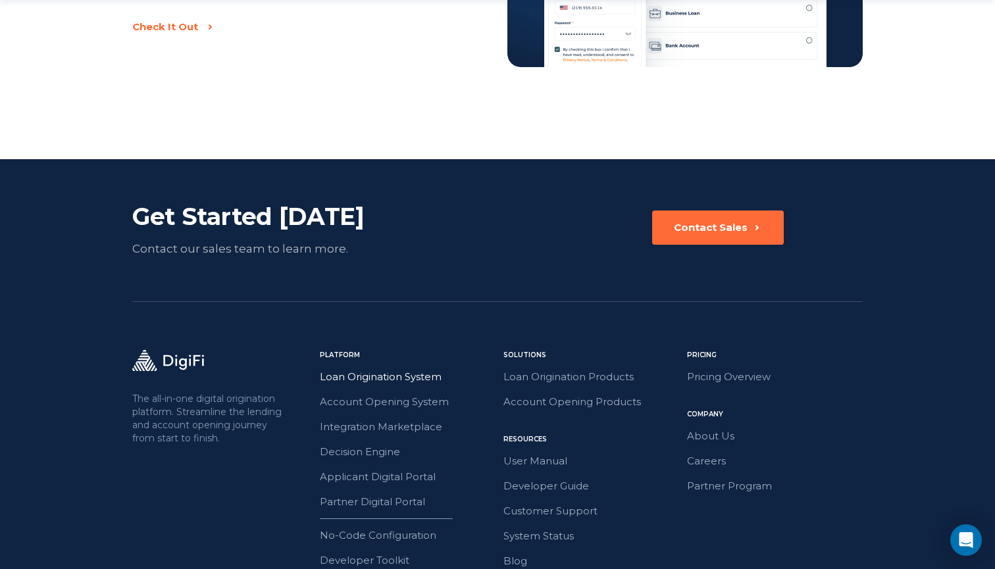
click at [406, 377] on link "Loan Origination System" at bounding box center [408, 376] width 176 height 17
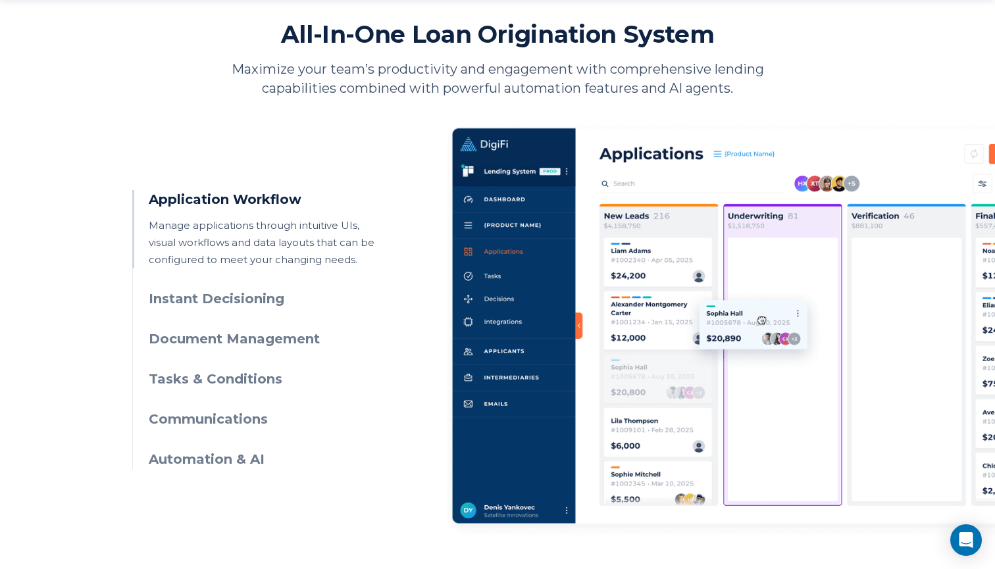
scroll to position [580, 0]
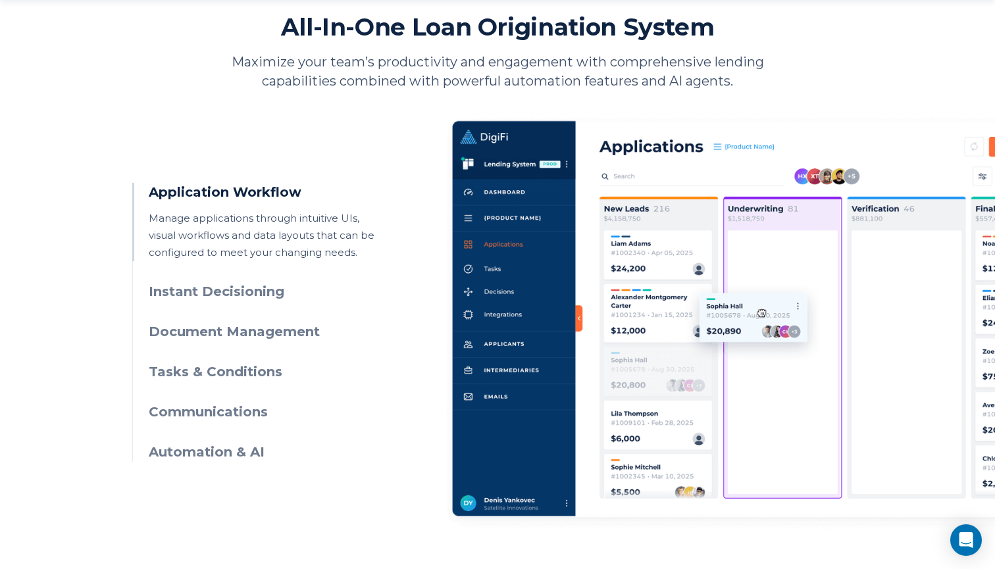
click at [247, 377] on h3 "Tasks & Conditions" at bounding box center [268, 371] width 239 height 19
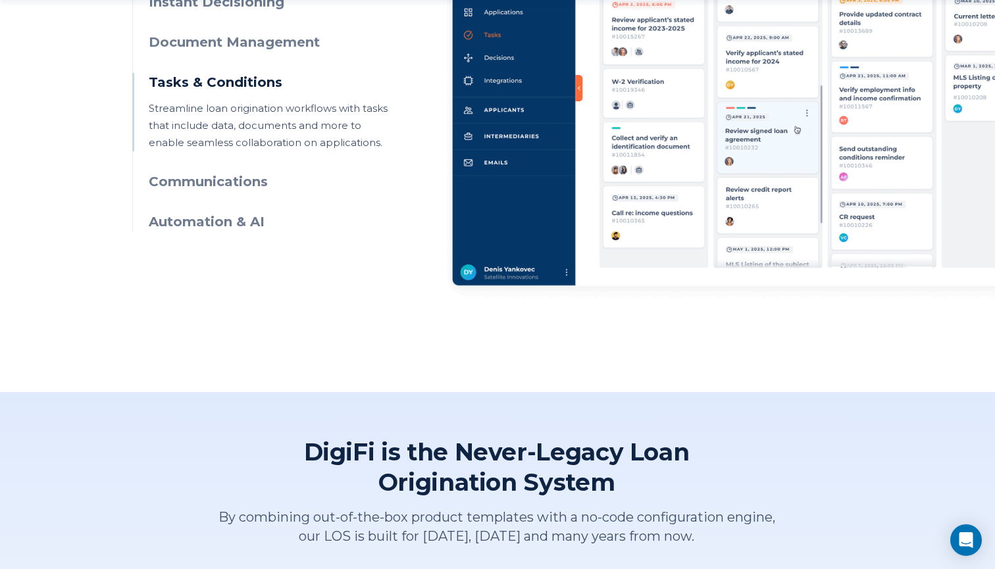
scroll to position [823, 0]
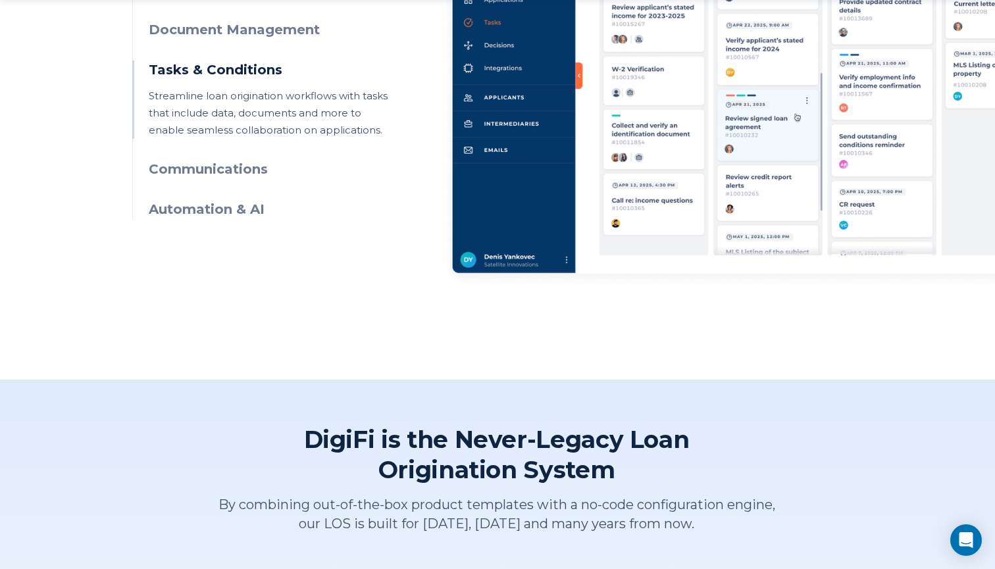
click at [248, 200] on h3 "Automation & AI" at bounding box center [268, 209] width 239 height 19
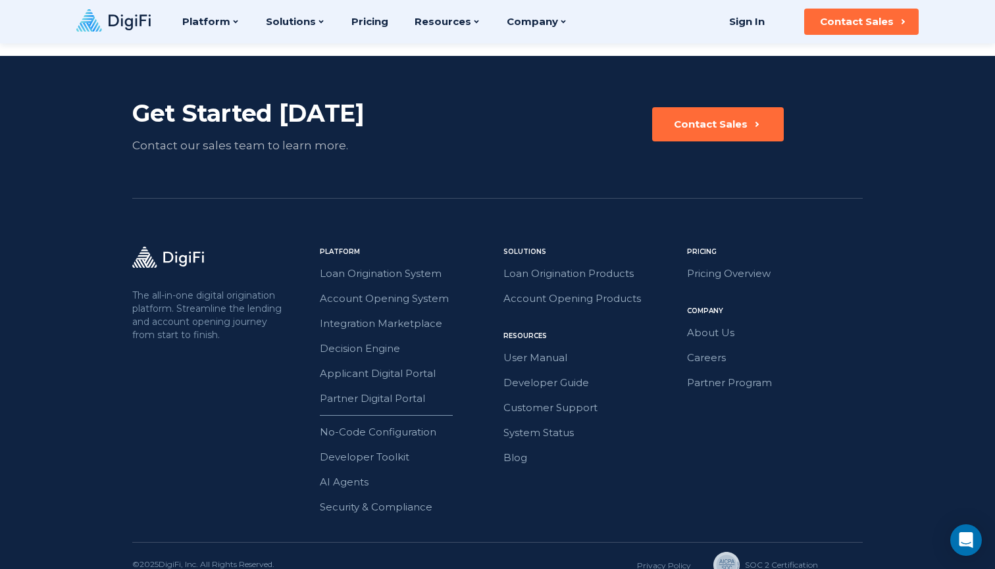
scroll to position [3060, 0]
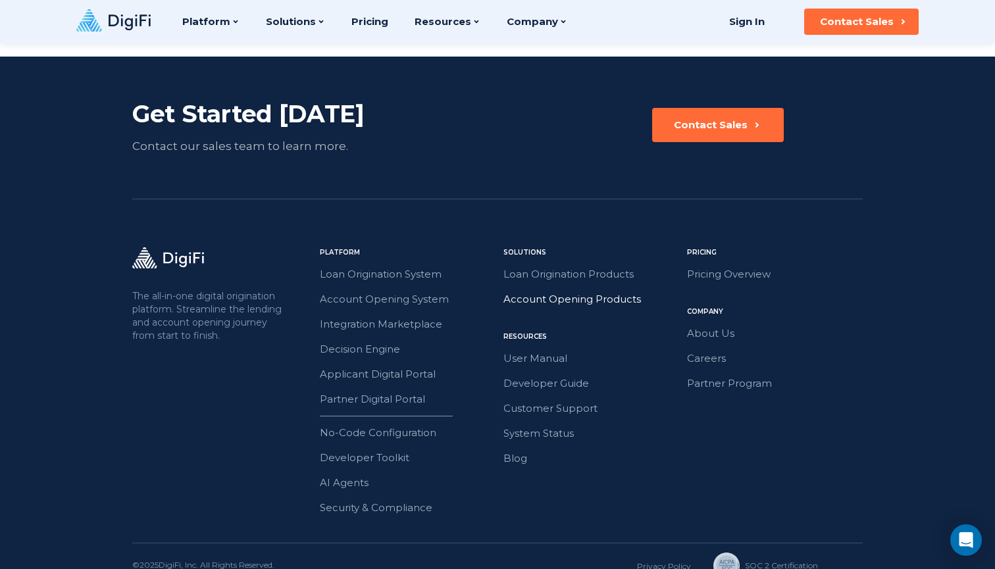
click at [572, 291] on link "Account Opening Products" at bounding box center [591, 299] width 176 height 17
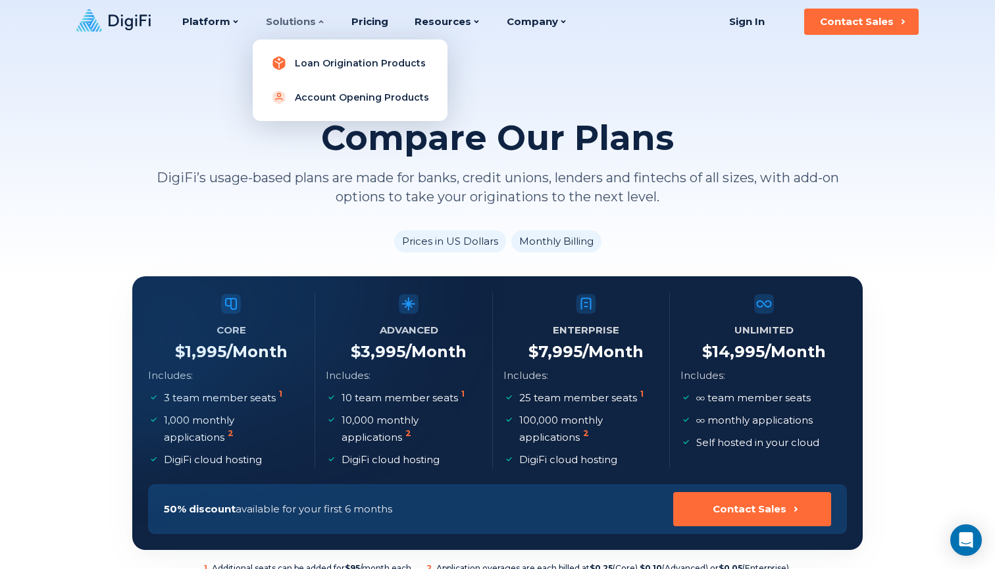
click at [316, 64] on link "Loan Origination Products" at bounding box center [350, 63] width 174 height 26
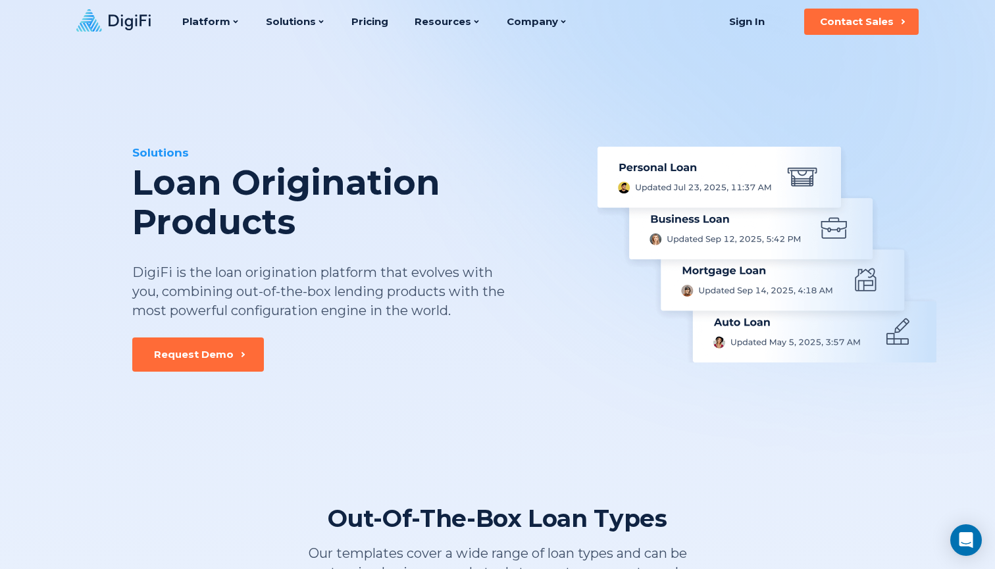
click at [316, 64] on div "Solutions Loan Origination Products DigiFi is the loan origination platform tha…" at bounding box center [497, 208] width 899 height 327
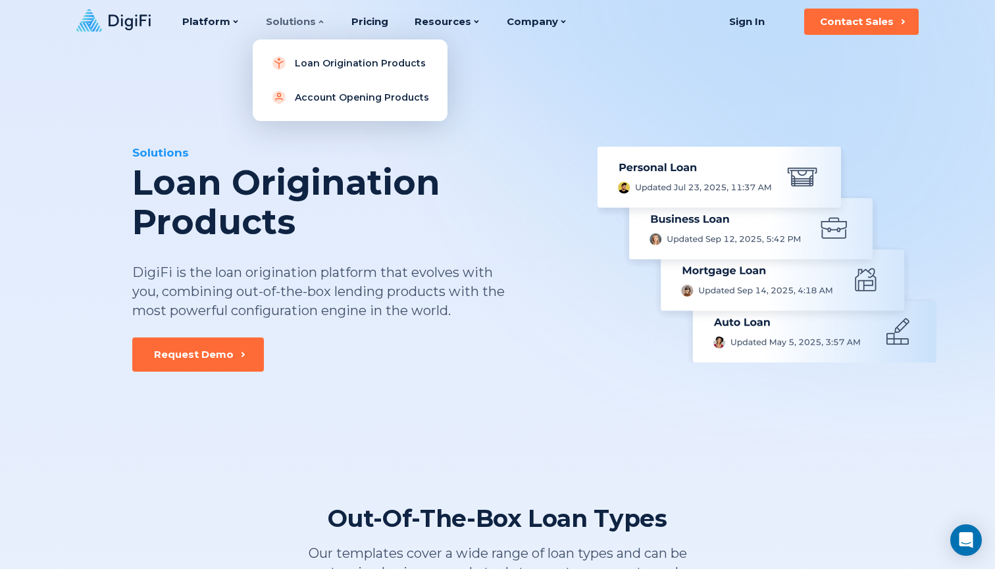
click at [311, 23] on div "Solutions" at bounding box center [295, 21] width 59 height 43
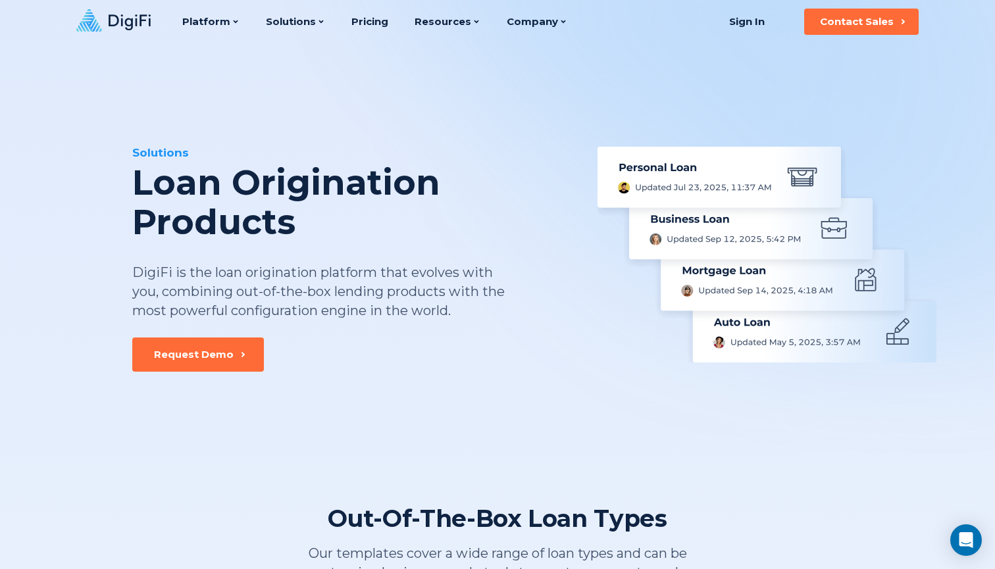
click at [305, 242] on div "Solutions Loan Origination Products DigiFi is the loan origination platform tha…" at bounding box center [353, 241] width 442 height 193
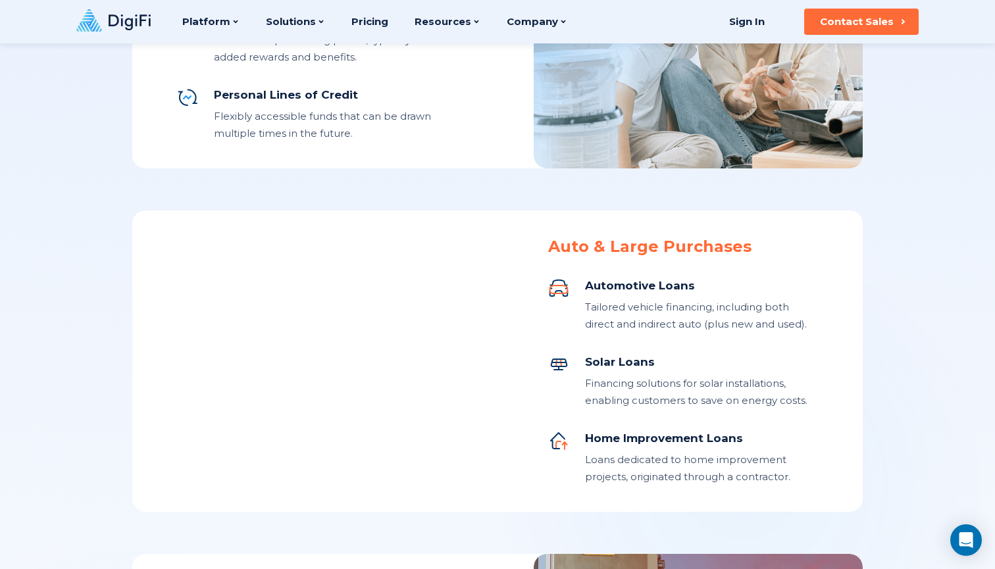
scroll to position [522, 0]
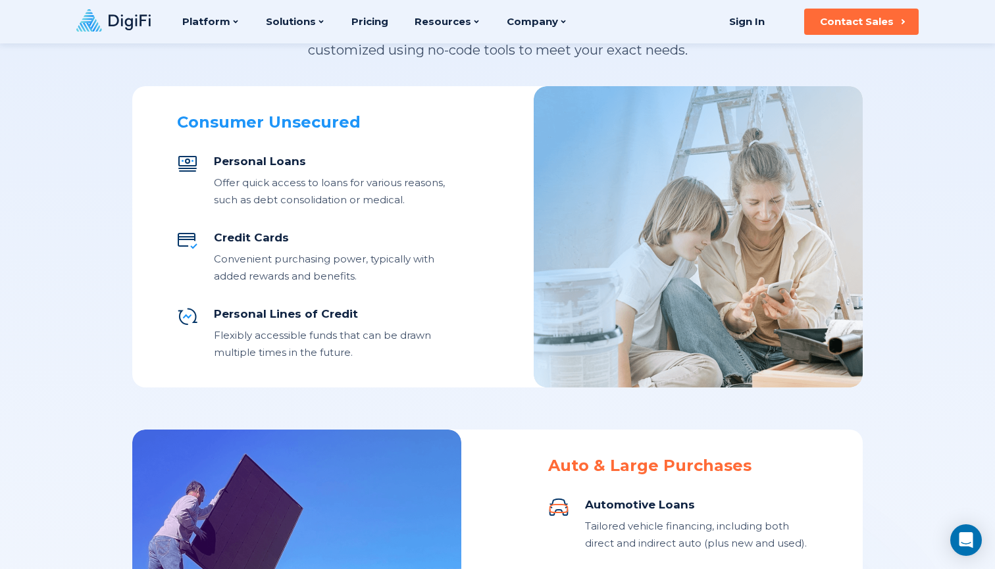
click at [235, 237] on div "Credit Cards" at bounding box center [330, 238] width 233 height 16
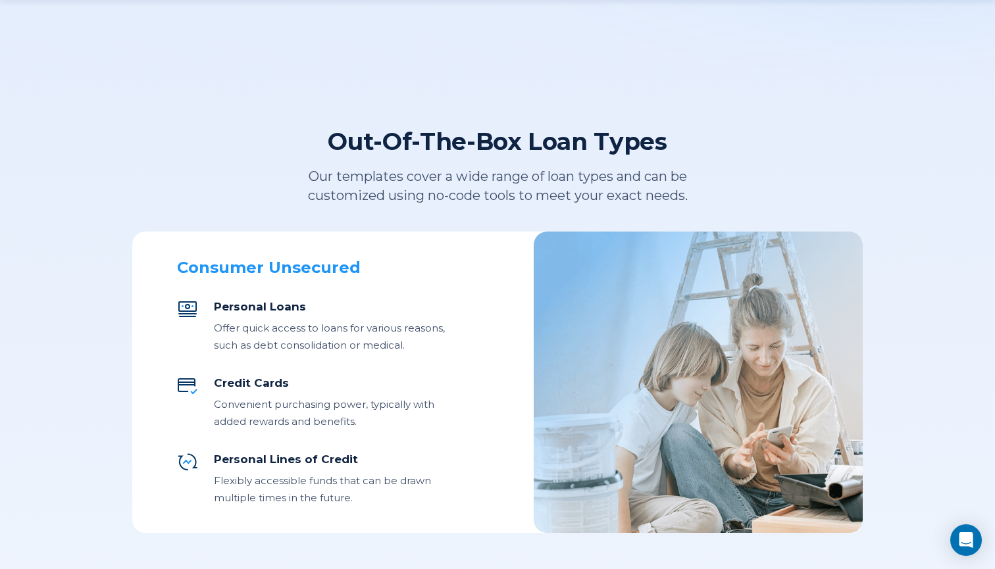
scroll to position [378, 1]
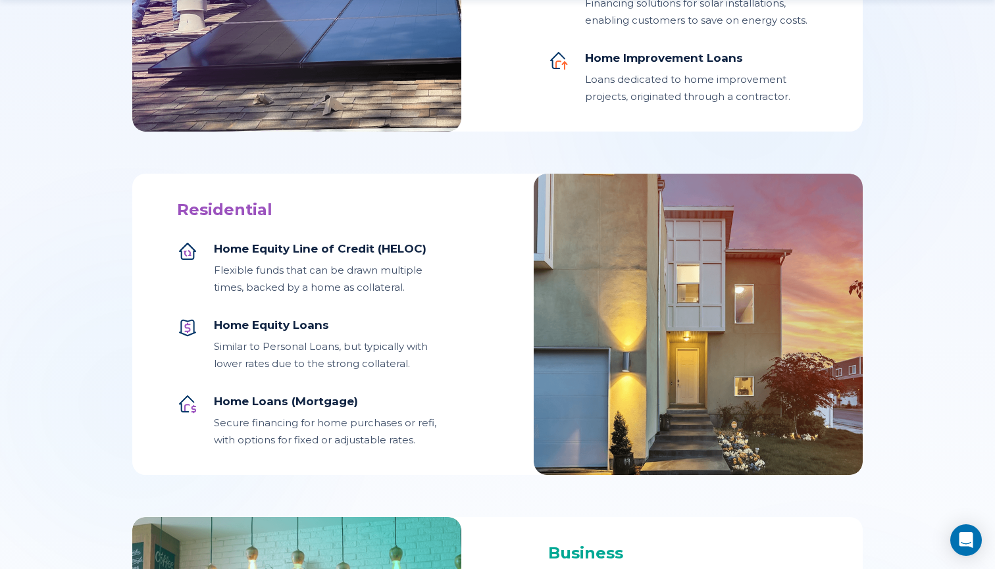
click at [364, 287] on div "Flexible funds that can be drawn multiple times, backed by a home as collateral." at bounding box center [330, 279] width 233 height 34
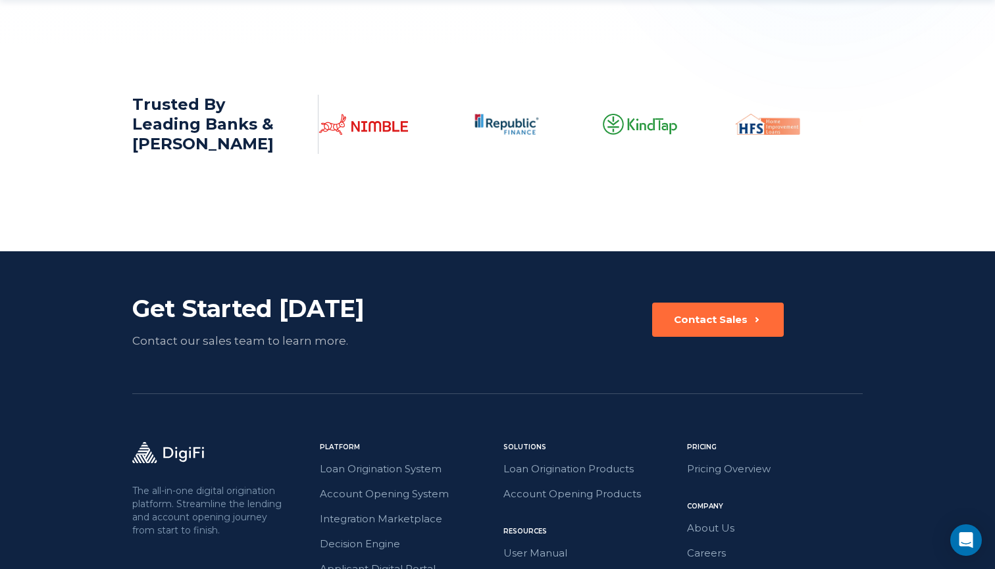
scroll to position [1983, 0]
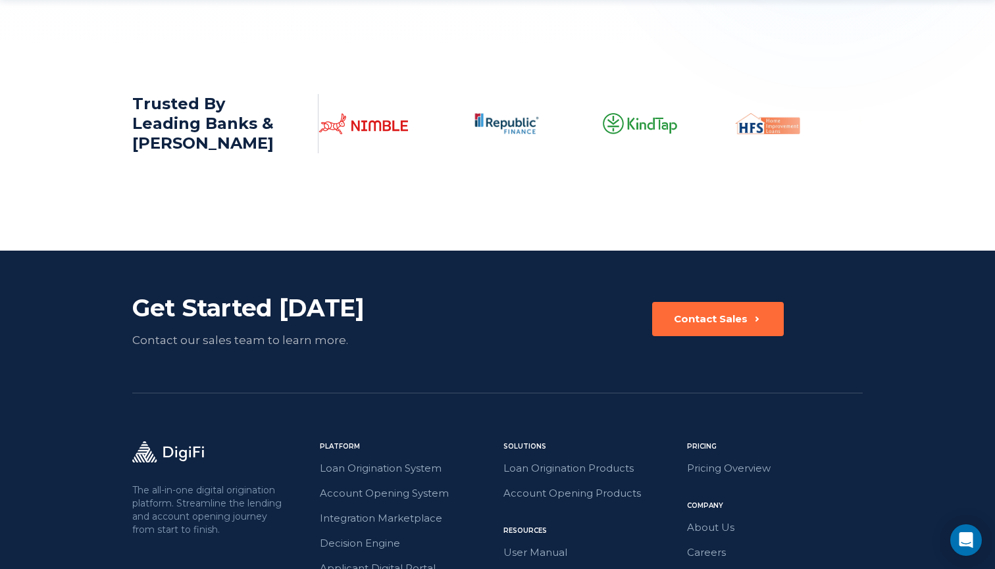
click at [305, 341] on div "Contact our sales team to learn more." at bounding box center [278, 340] width 293 height 18
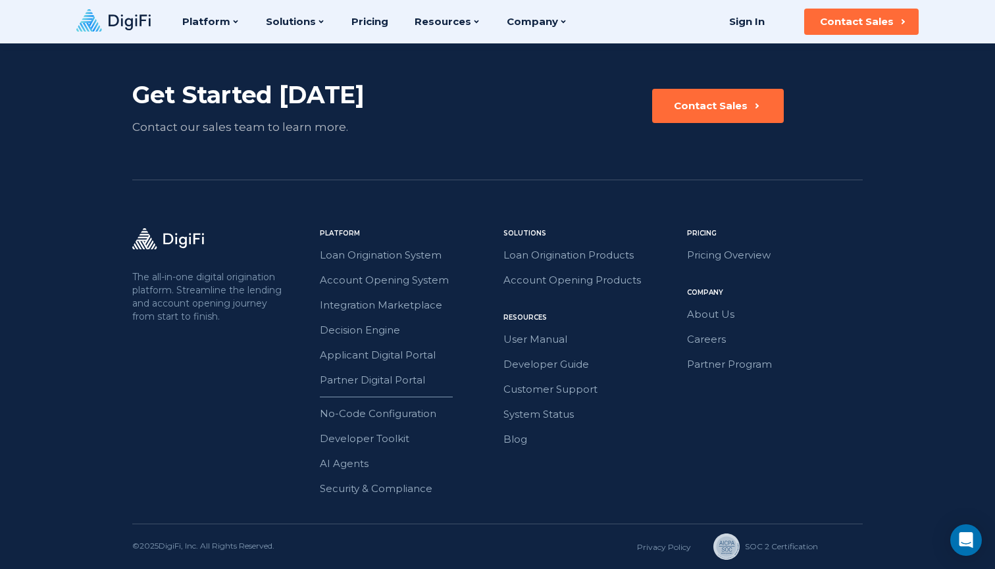
scroll to position [2196, 0]
click at [391, 409] on link "No-Code Configuration" at bounding box center [408, 413] width 176 height 17
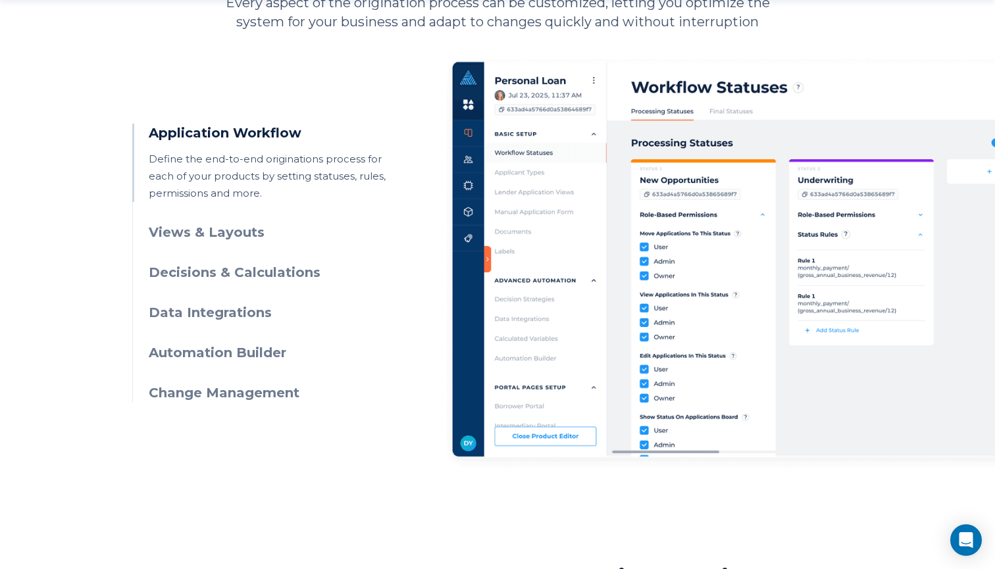
scroll to position [671, 0]
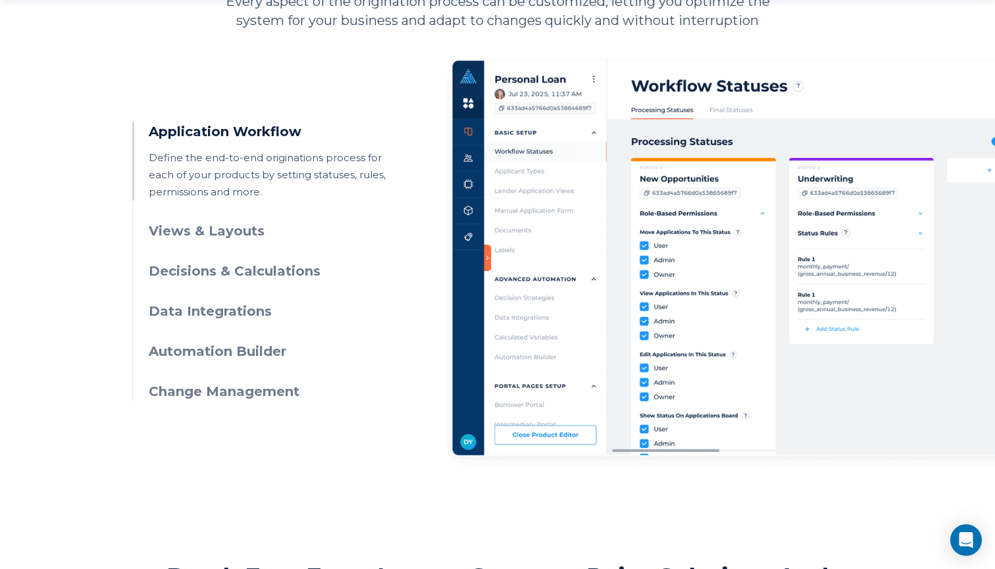
click at [237, 229] on h3 "Views & Layouts" at bounding box center [268, 231] width 239 height 19
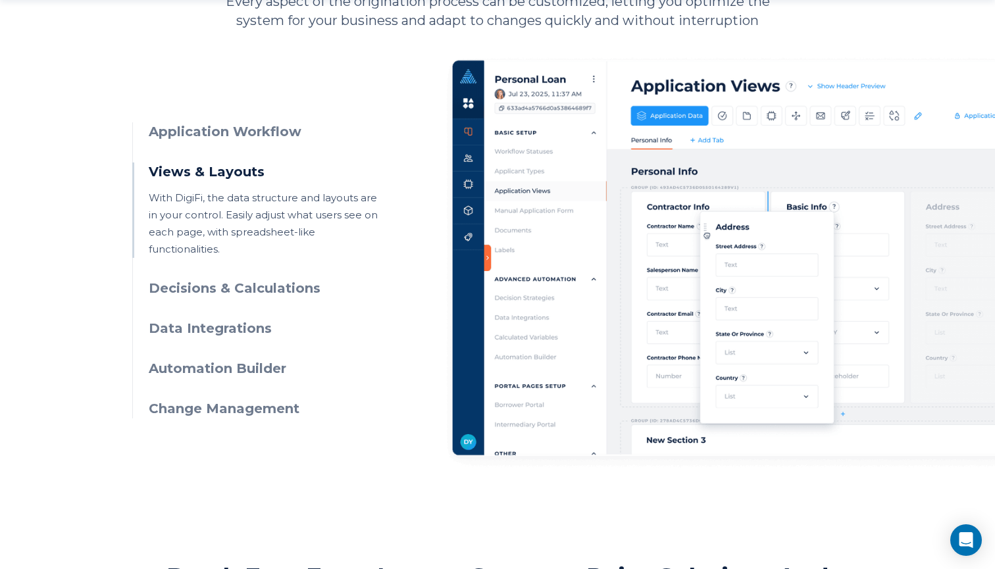
click at [289, 279] on h3 "Decisions & Calculations" at bounding box center [268, 288] width 239 height 19
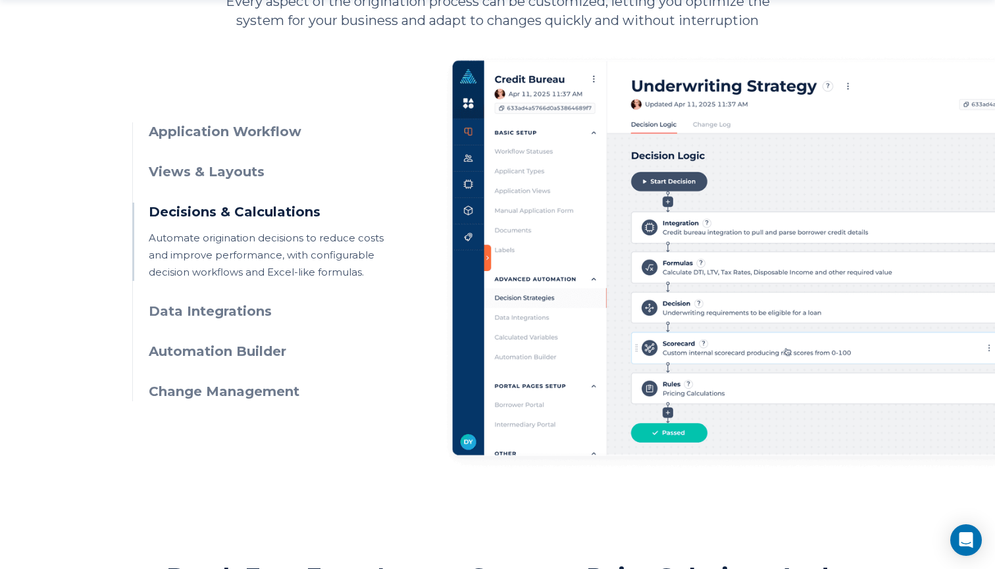
click at [226, 310] on h3 "Data Integrations" at bounding box center [268, 311] width 239 height 19
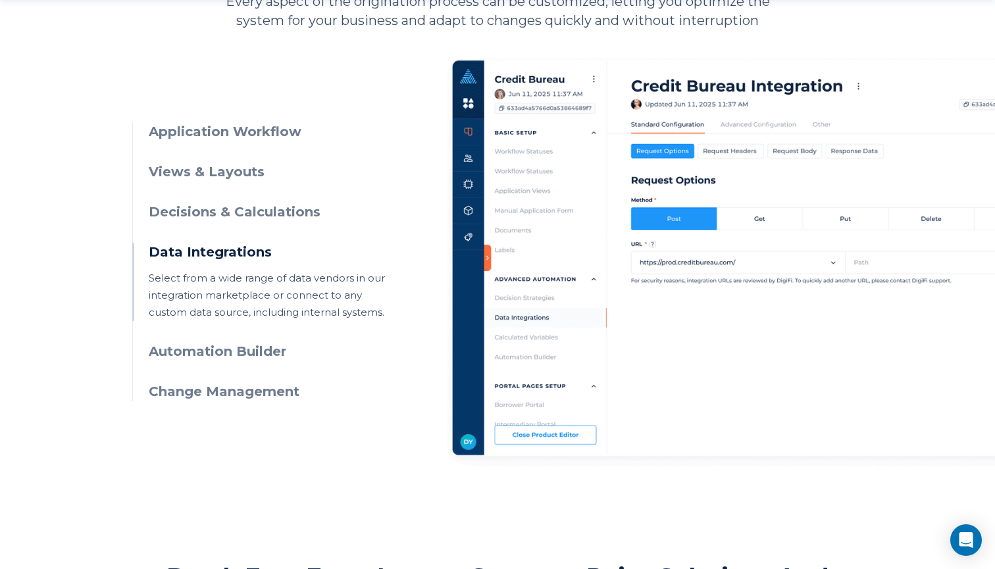
click at [247, 391] on h3 "Change Management" at bounding box center [268, 391] width 239 height 19
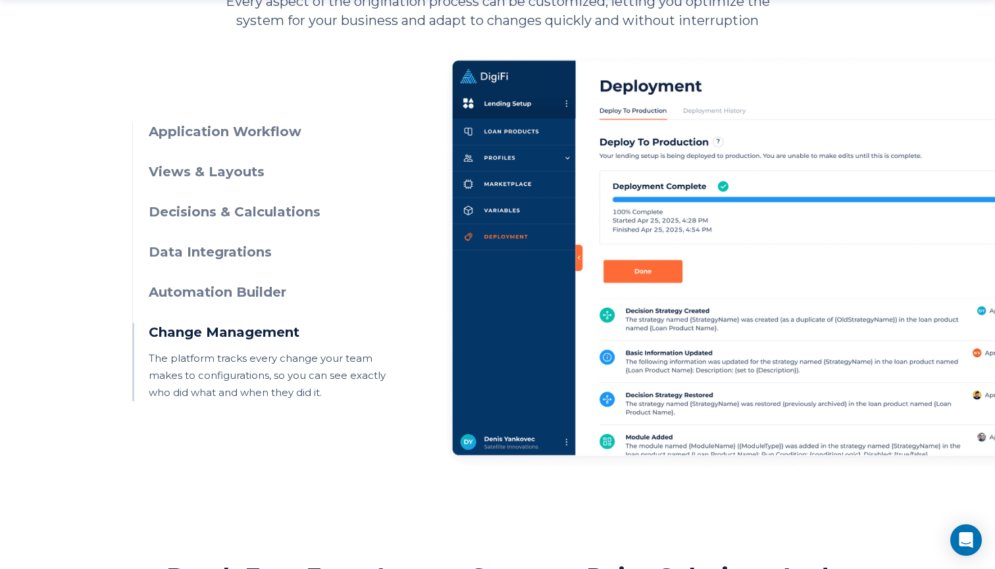
click at [245, 292] on h3 "Automation Builder" at bounding box center [268, 292] width 239 height 19
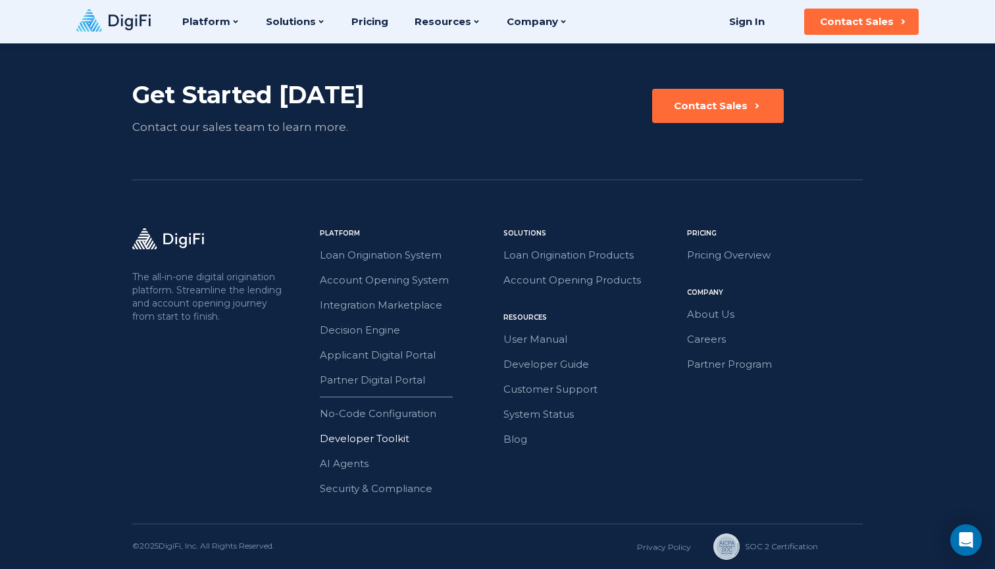
scroll to position [2360, 0]
click at [220, 299] on p "The all-in-one digital origination platform. Streamline the lending and account…" at bounding box center [208, 296] width 153 height 53
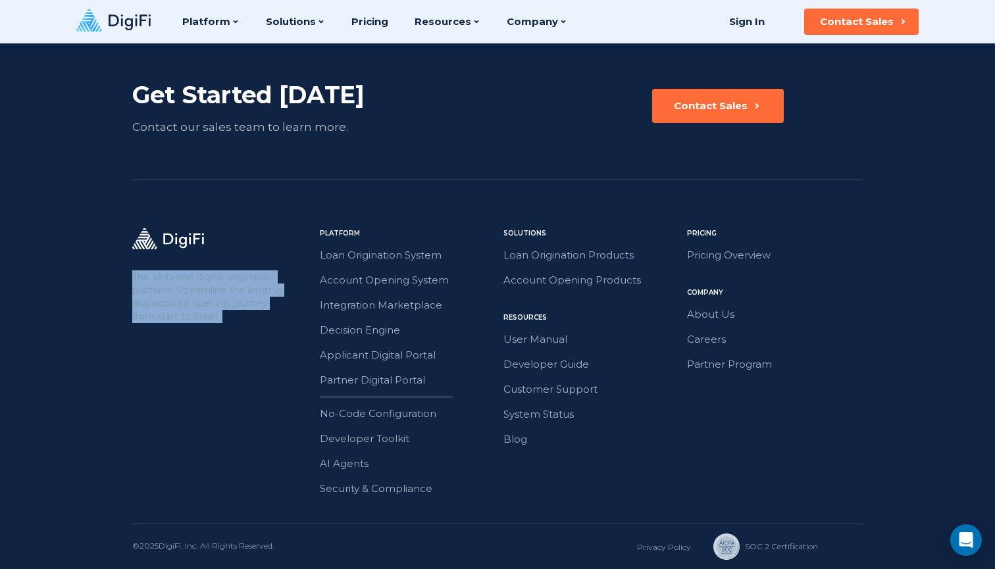
click at [220, 299] on p "The all-in-one digital origination platform. Streamline the lending and account…" at bounding box center [208, 296] width 153 height 53
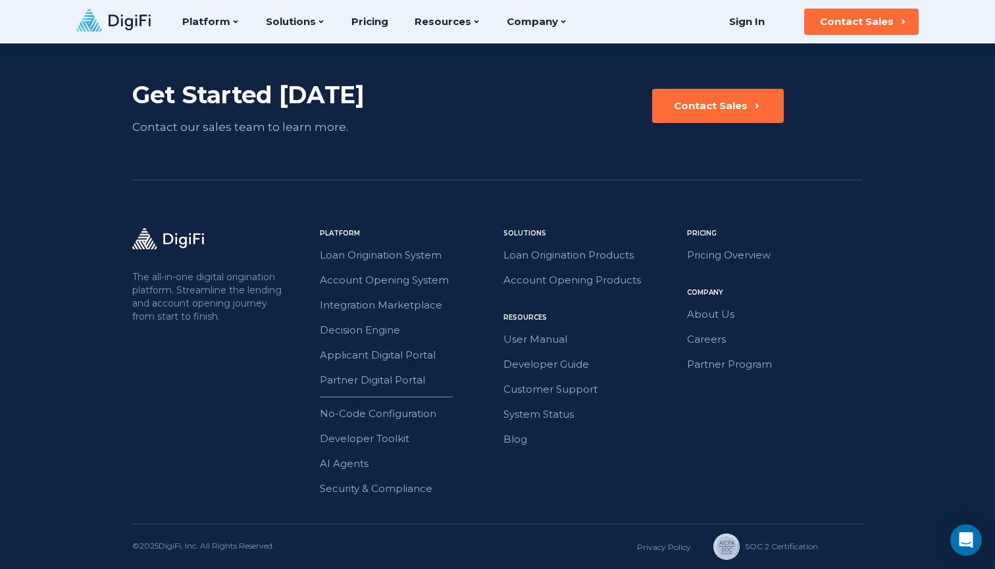
click at [227, 312] on p "The all-in-one digital origination platform. Streamline the lending and account…" at bounding box center [208, 296] width 153 height 53
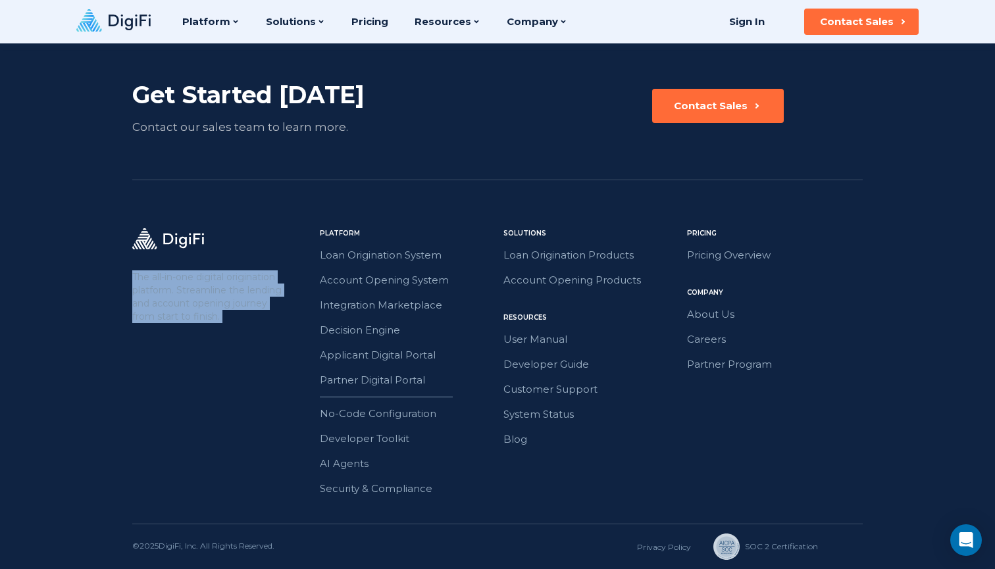
click at [227, 312] on p "The all-in-one digital origination platform. Streamline the lending and account…" at bounding box center [208, 296] width 153 height 53
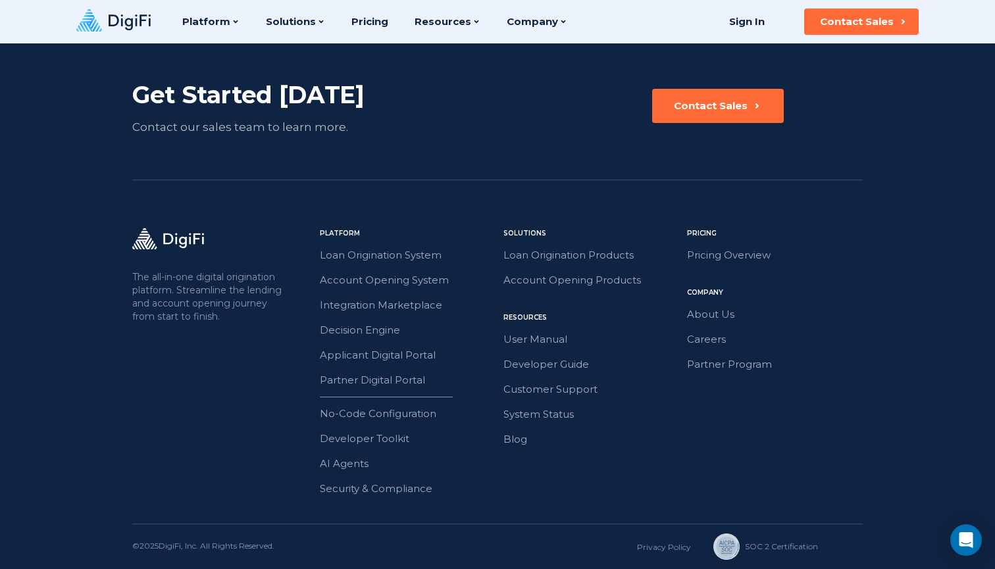
click at [227, 312] on p "The all-in-one digital origination platform. Streamline the lending and account…" at bounding box center [208, 296] width 153 height 53
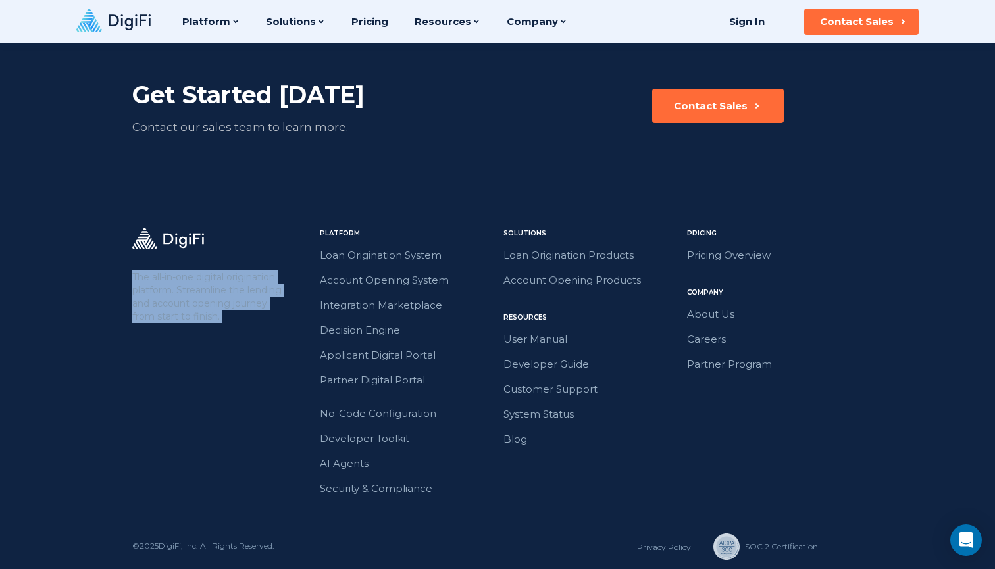
click at [227, 312] on p "The all-in-one digital origination platform. Streamline the lending and account…" at bounding box center [208, 296] width 153 height 53
drag, startPoint x: 221, startPoint y: 320, endPoint x: 124, endPoint y: 278, distance: 105.5
click at [124, 279] on footer "Get Started Today Contact our sales team to learn more. Contact Sales The all-i…" at bounding box center [497, 303] width 995 height 532
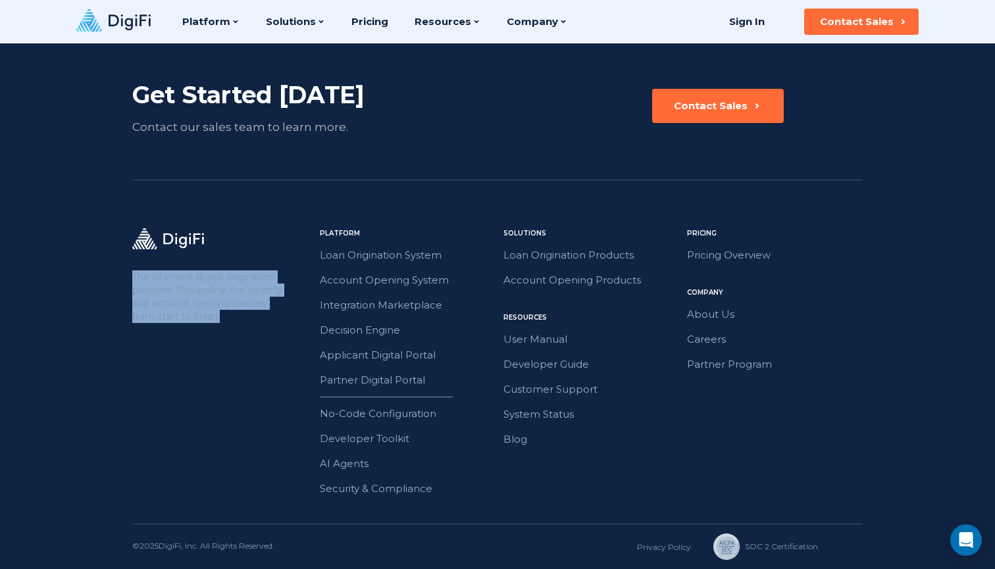
click at [159, 292] on p "The all-in-one digital origination platform. Streamline the lending and account…" at bounding box center [208, 296] width 153 height 53
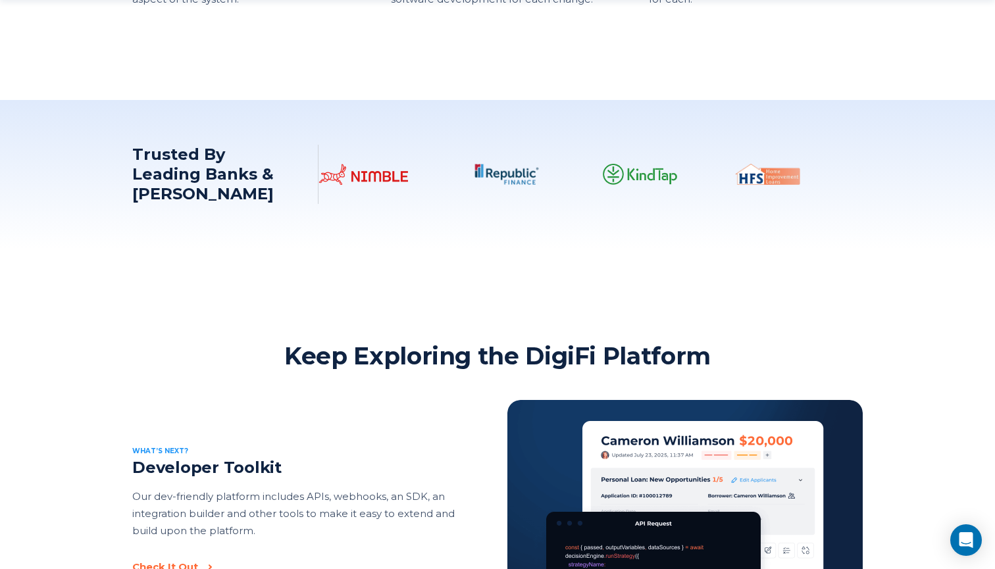
scroll to position [1698, 0]
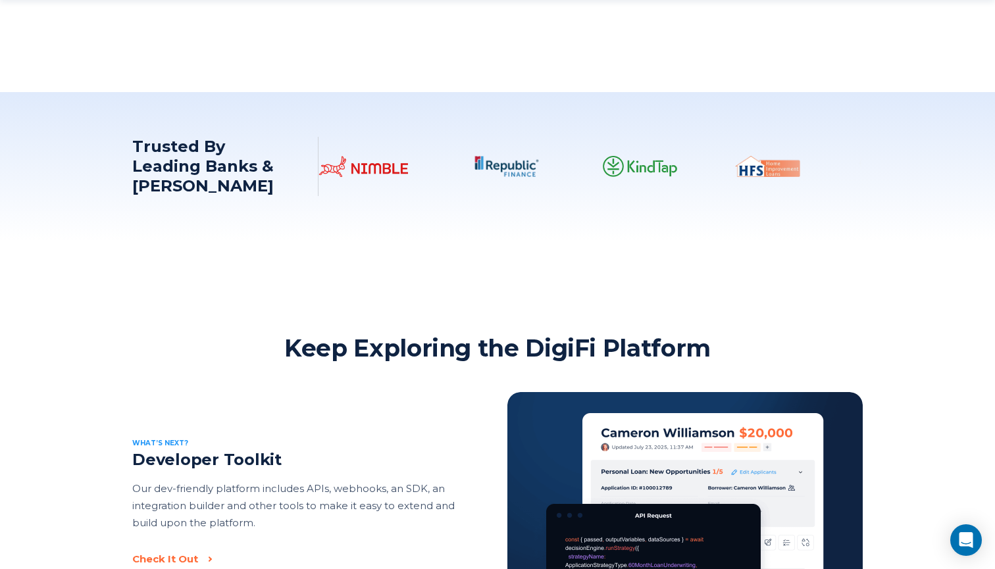
click at [294, 514] on p "Our dev-friendly platform includes APIs, webhooks, an SDK, an integration build…" at bounding box center [295, 505] width 326 height 51
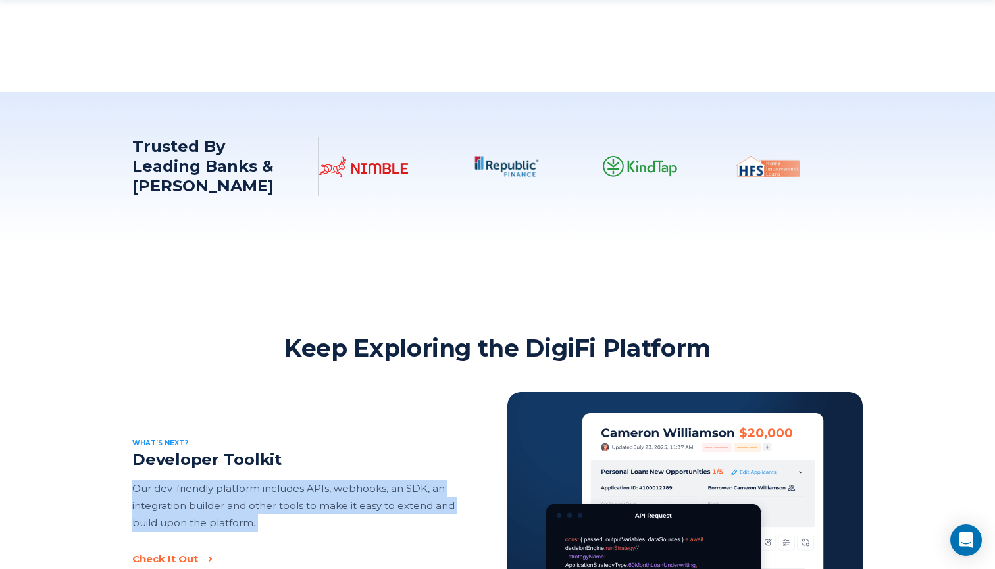
click at [294, 514] on p "Our dev-friendly platform includes APIs, webhooks, an SDK, an integration build…" at bounding box center [295, 505] width 326 height 51
click at [395, 485] on p "Our dev-friendly platform includes APIs, webhooks, an SDK, an integration build…" at bounding box center [295, 505] width 326 height 51
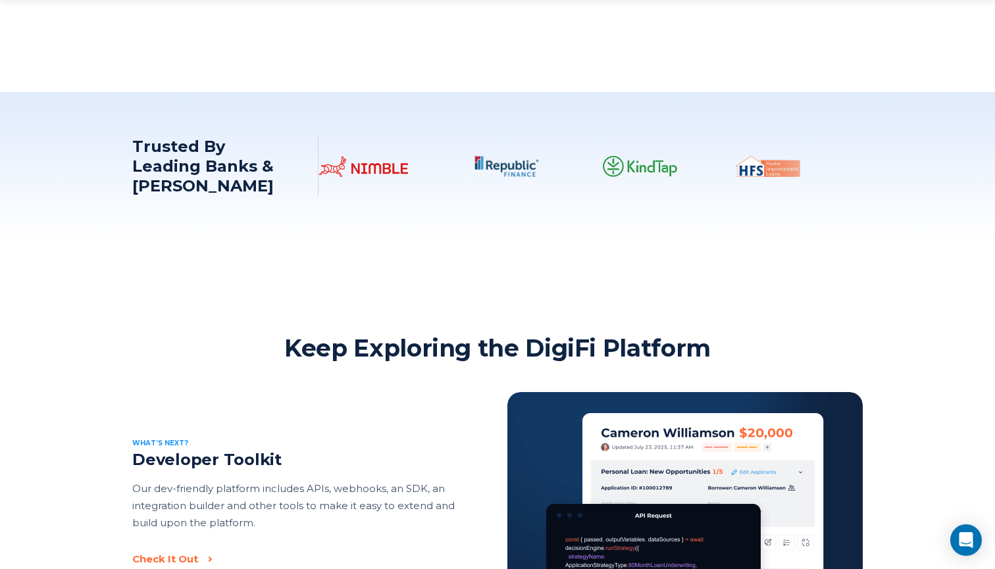
click at [395, 485] on p "Our dev-friendly platform includes APIs, webhooks, an SDK, an integration build…" at bounding box center [295, 505] width 326 height 51
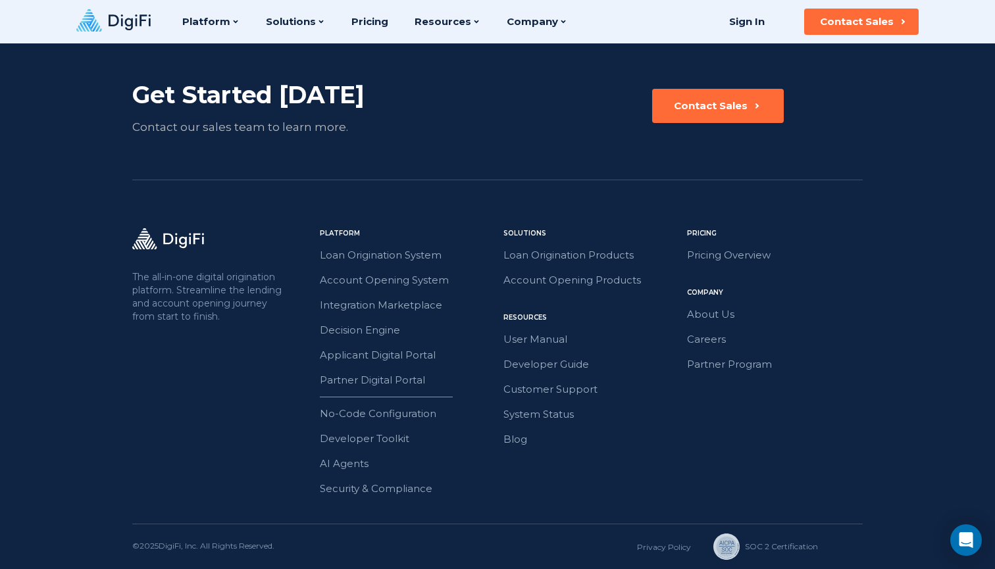
scroll to position [2360, 0]
click at [753, 254] on link "Pricing Overview" at bounding box center [775, 255] width 176 height 17
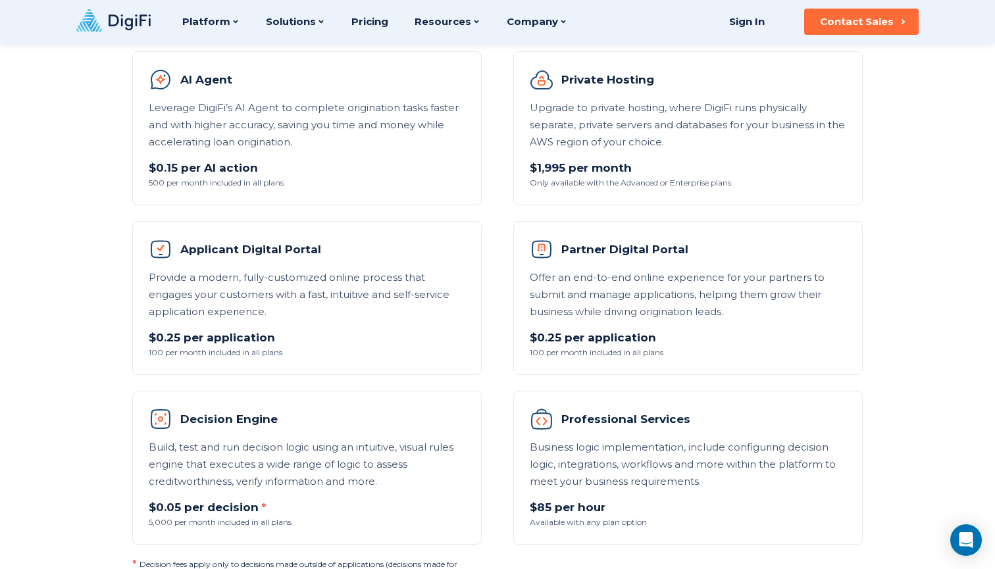
scroll to position [810, 0]
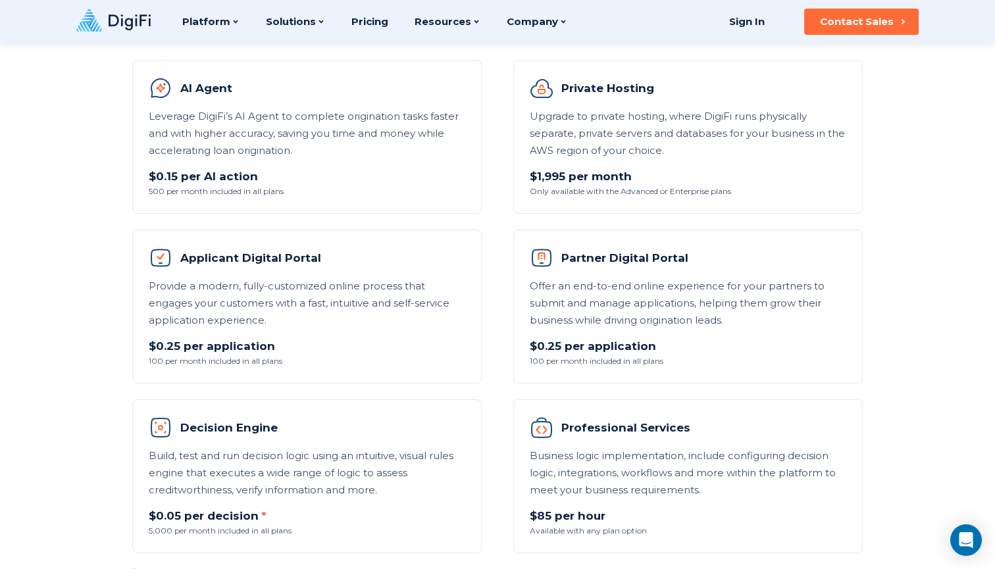
click at [414, 478] on p "Build, test and run decision logic using an intuitive, visual rules engine that…" at bounding box center [307, 472] width 316 height 51
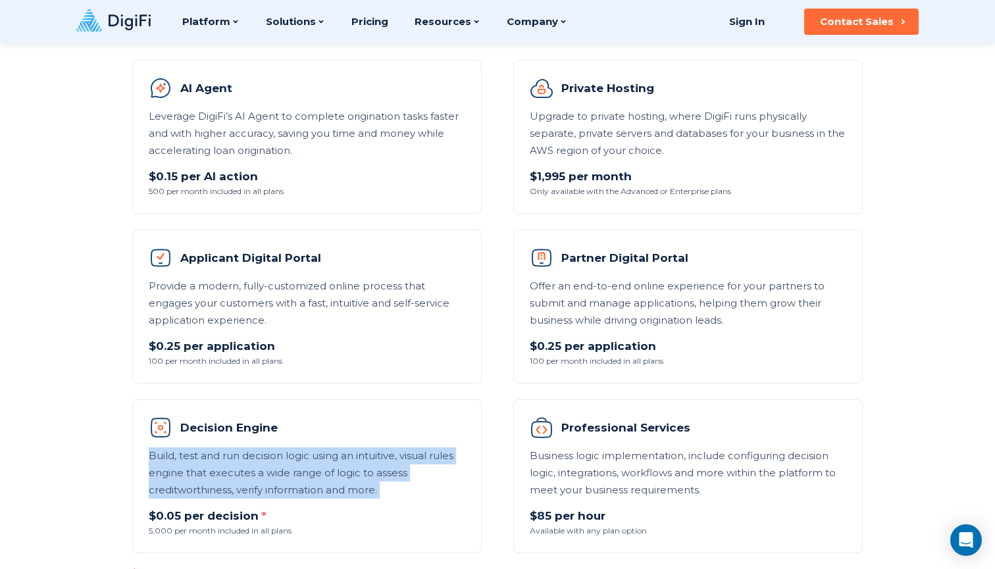
click at [414, 478] on p "Build, test and run decision logic using an intuitive, visual rules engine that…" at bounding box center [307, 472] width 316 height 51
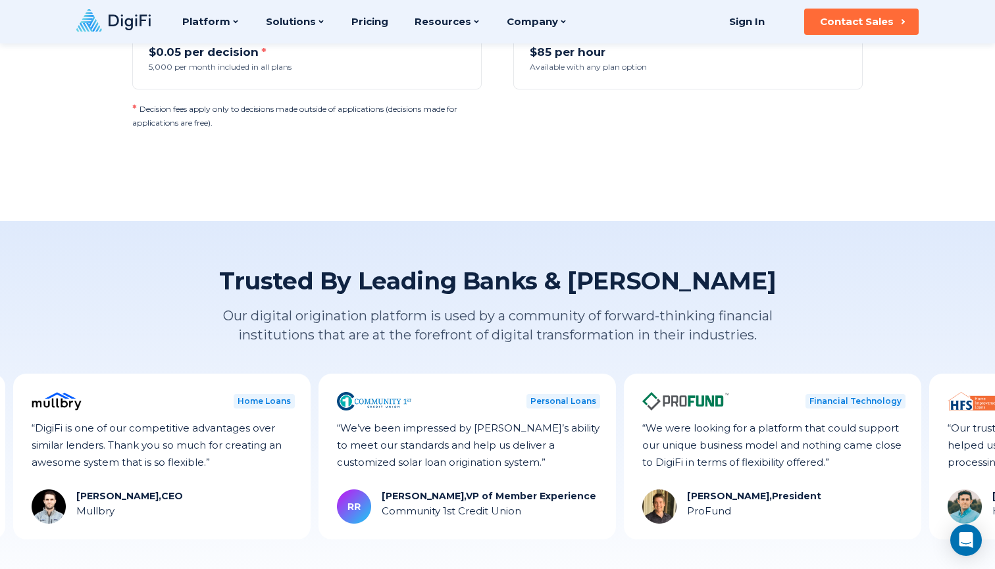
scroll to position [1272, 0]
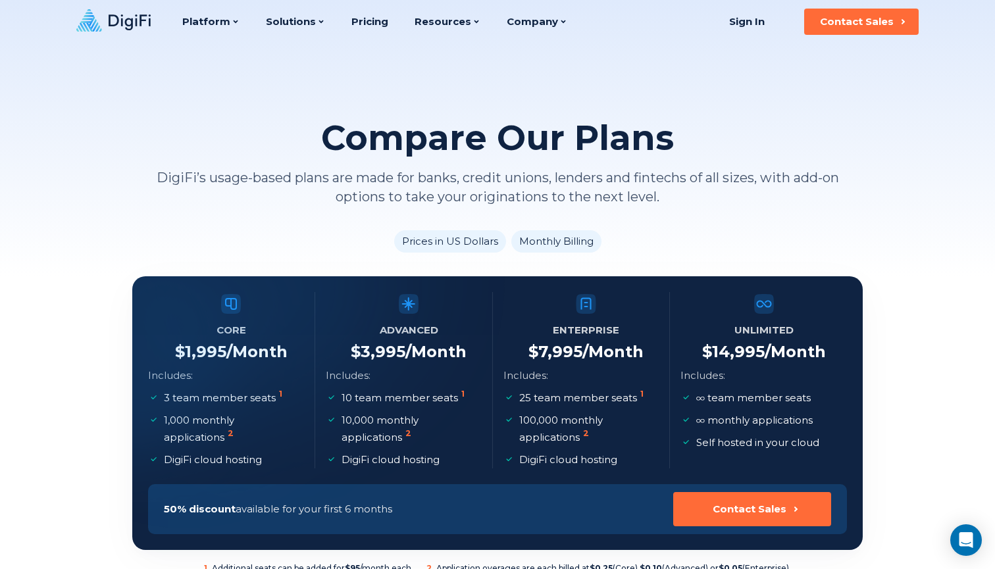
scroll to position [0, 0]
click at [618, 184] on p "DigiFi’s usage-based plans are made for banks, credit unions, lenders and finte…" at bounding box center [497, 187] width 730 height 38
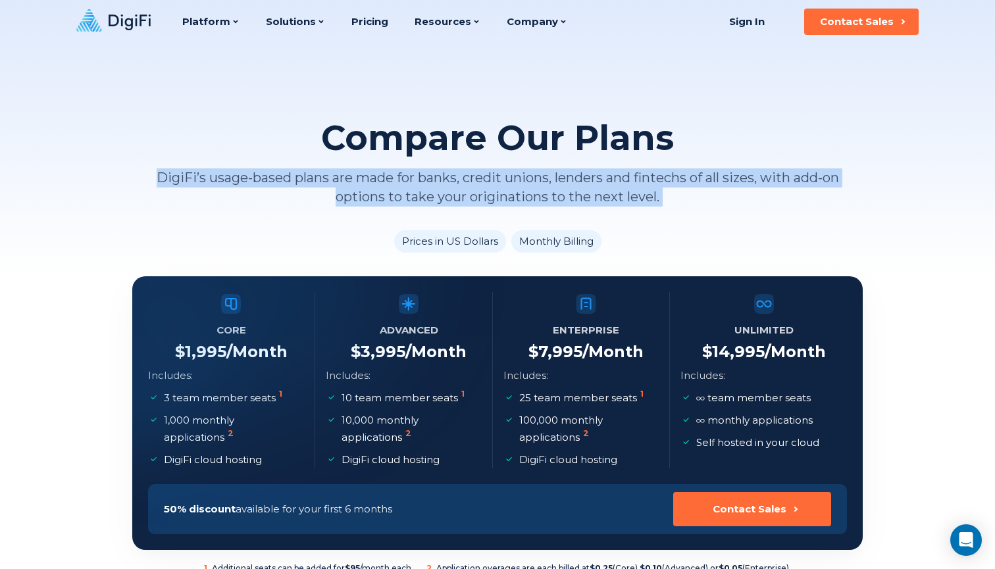
click at [618, 184] on p "DigiFi’s usage-based plans are made for banks, credit unions, lenders and finte…" at bounding box center [497, 187] width 730 height 38
click at [671, 204] on p "DigiFi’s usage-based plans are made for banks, credit unions, lenders and finte…" at bounding box center [497, 187] width 730 height 38
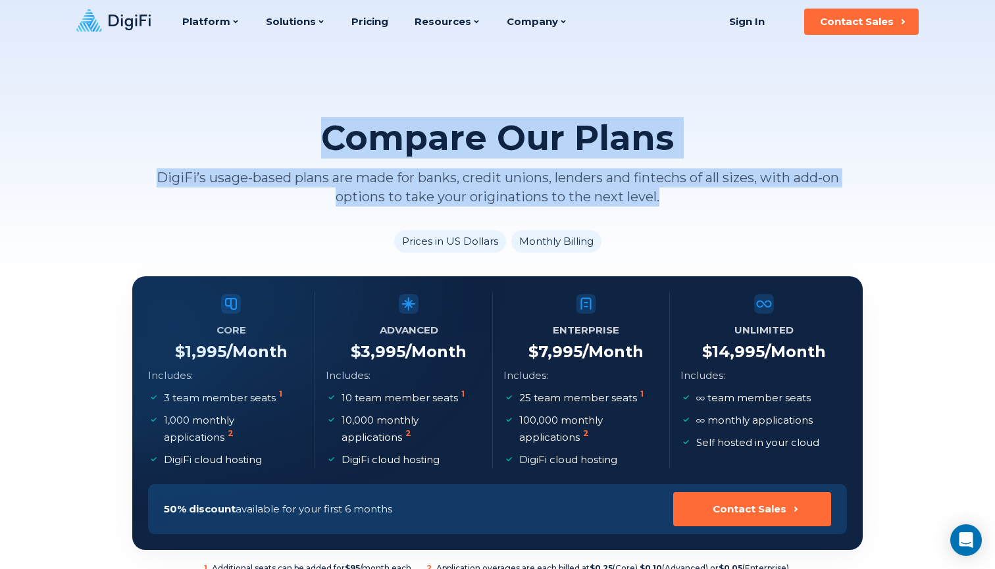
drag, startPoint x: 662, startPoint y: 200, endPoint x: 321, endPoint y: 156, distance: 343.6
click at [321, 156] on div "Compare Our Plans DigiFi’s usage-based plans are made for banks, credit unions,…" at bounding box center [497, 162] width 730 height 88
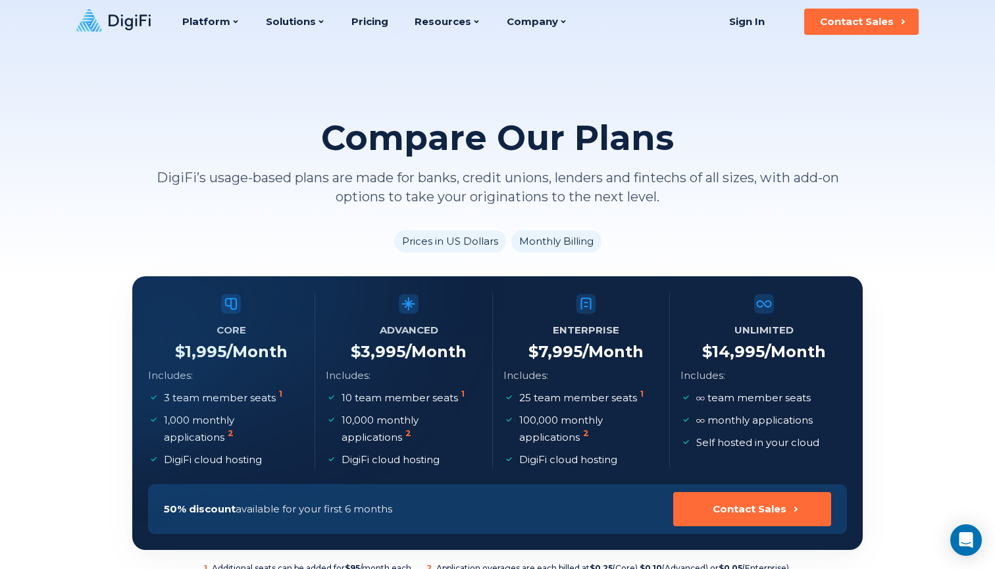
click at [387, 197] on p "DigiFi’s usage-based plans are made for banks, credit unions, lenders and finte…" at bounding box center [497, 187] width 730 height 38
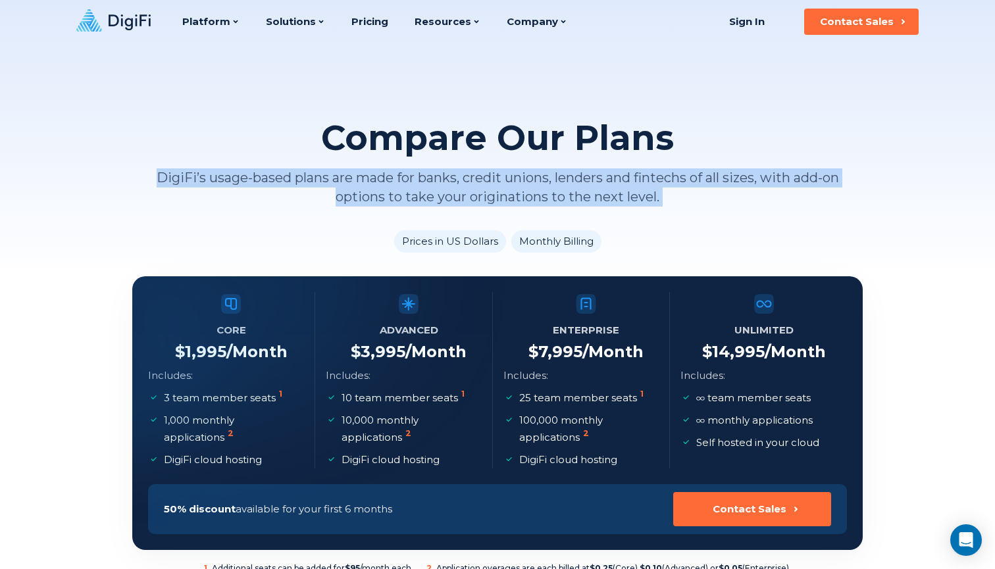
click at [387, 197] on p "DigiFi’s usage-based plans are made for banks, credit unions, lenders and finte…" at bounding box center [497, 187] width 730 height 38
